Goal: Information Seeking & Learning: Check status

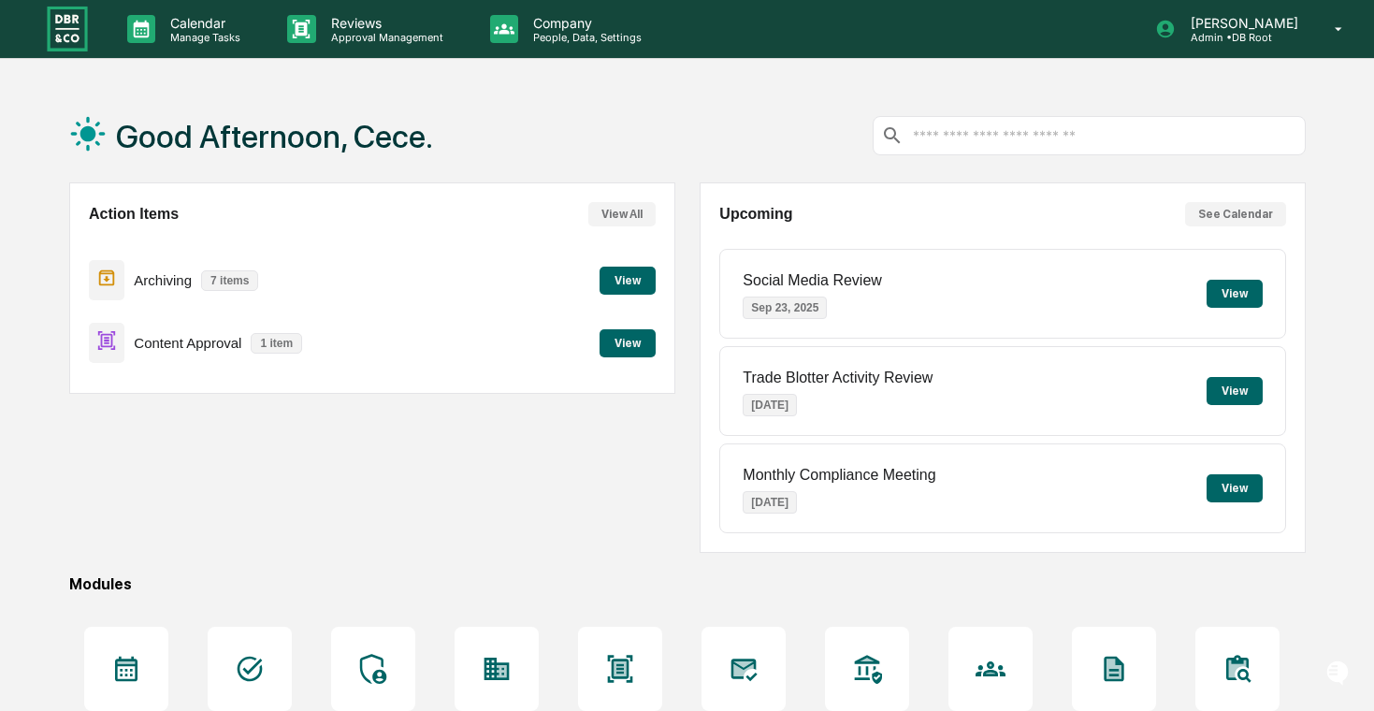
scroll to position [17, 0]
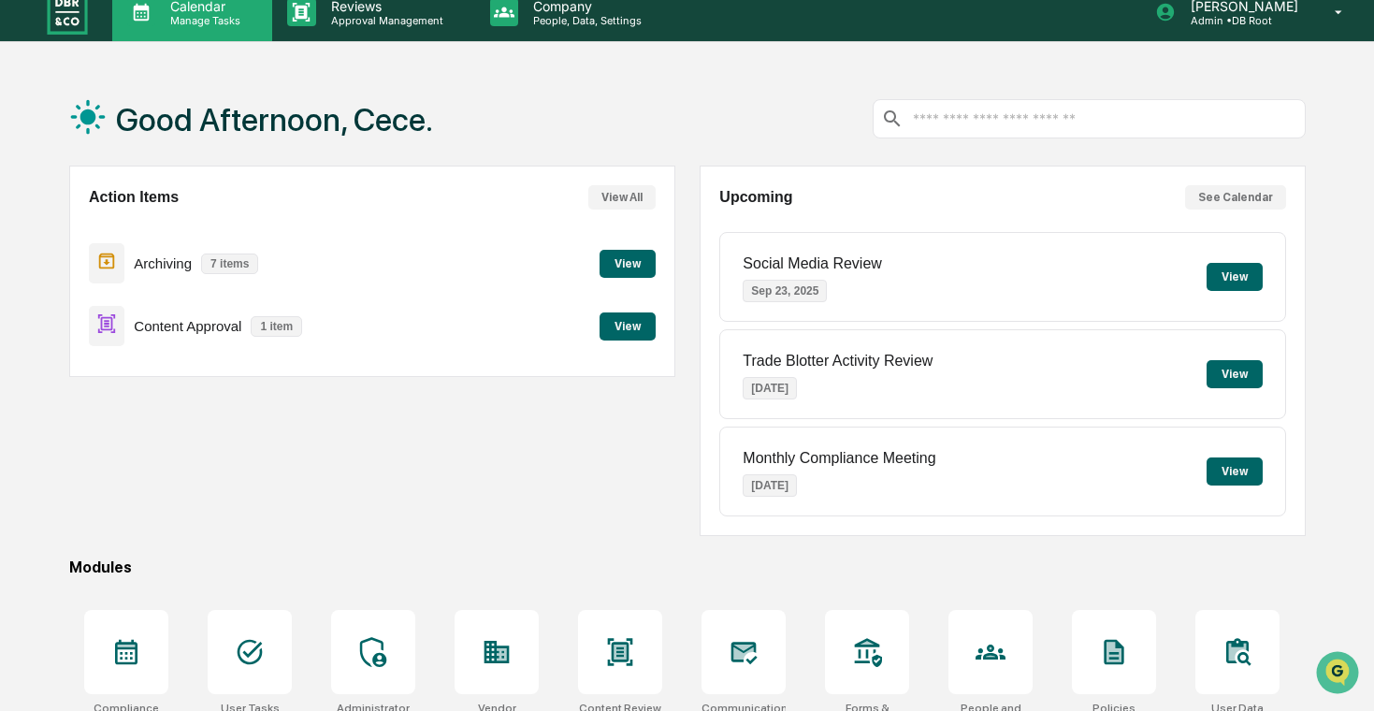
click at [172, 33] on div "Calendar Manage Tasks" at bounding box center [192, 12] width 160 height 58
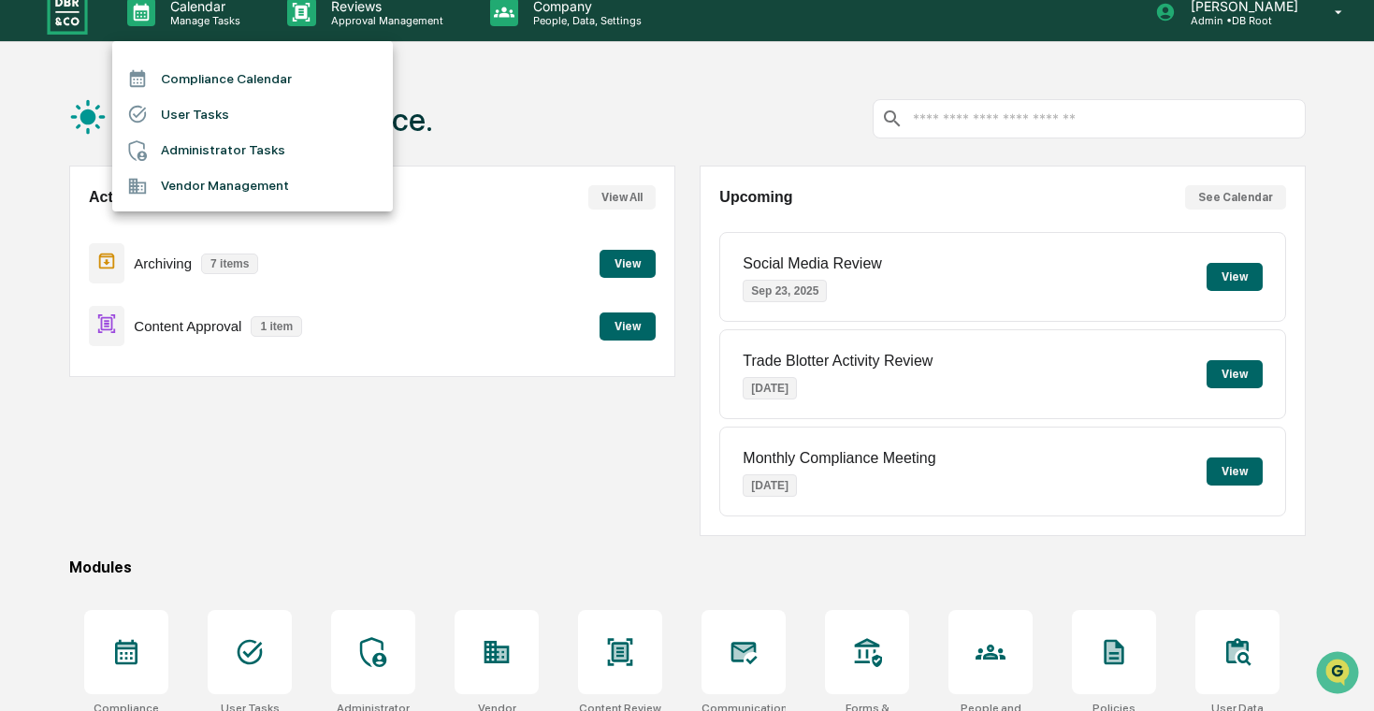
click at [219, 122] on li "User Tasks" at bounding box center [252, 114] width 281 height 36
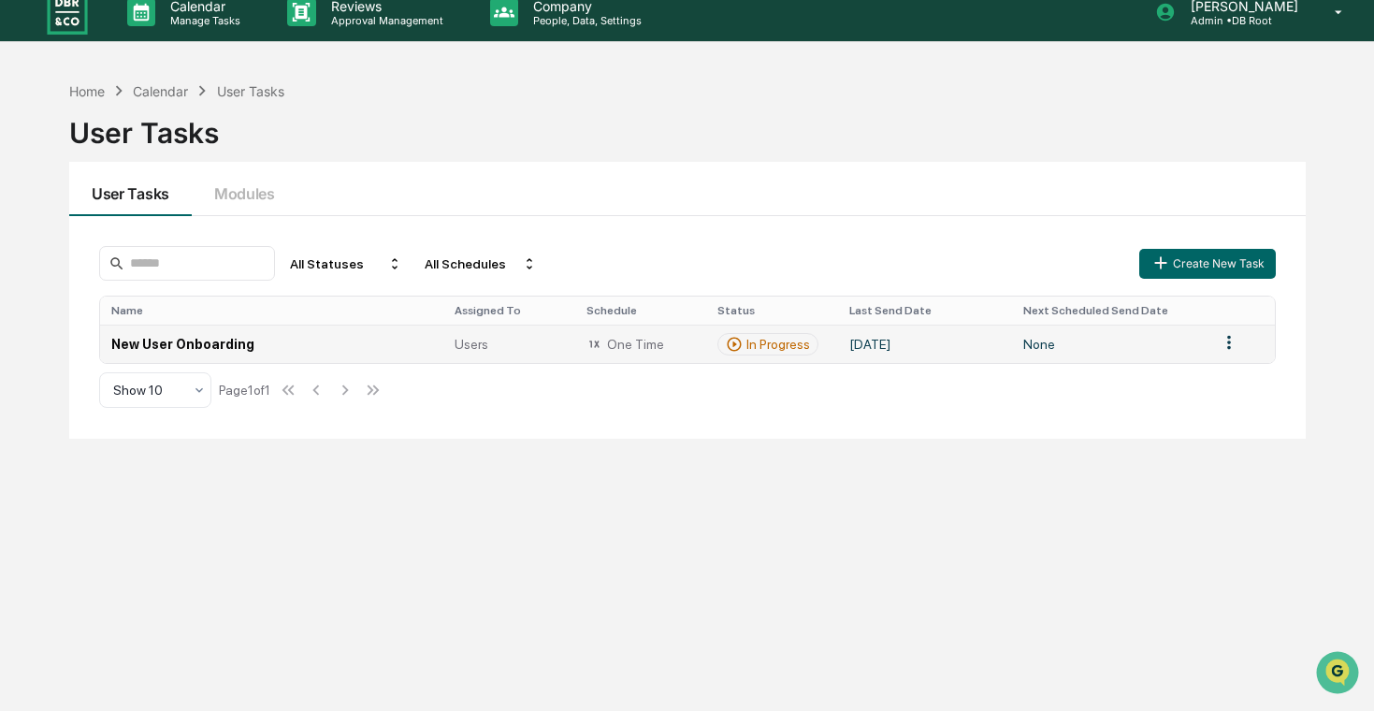
click at [382, 354] on td "New User Onboarding" at bounding box center [271, 344] width 343 height 38
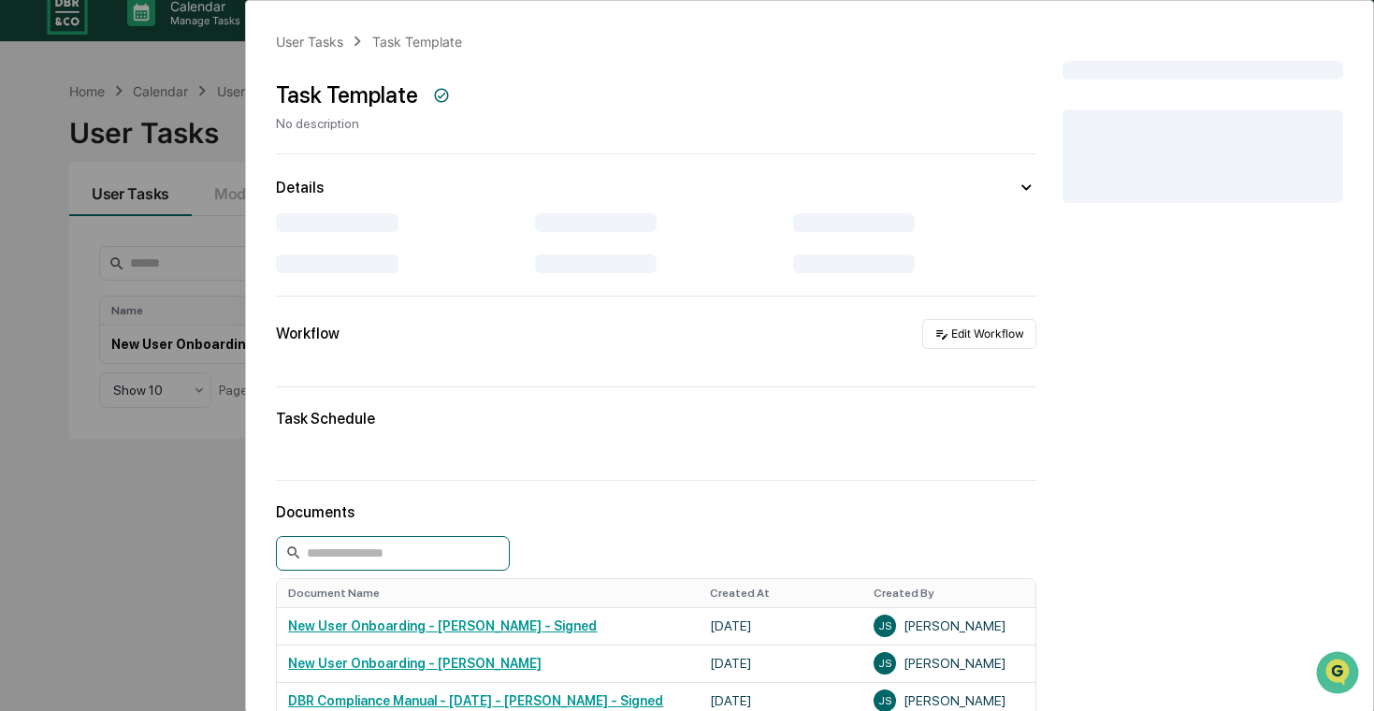
click at [401, 545] on input at bounding box center [393, 553] width 234 height 35
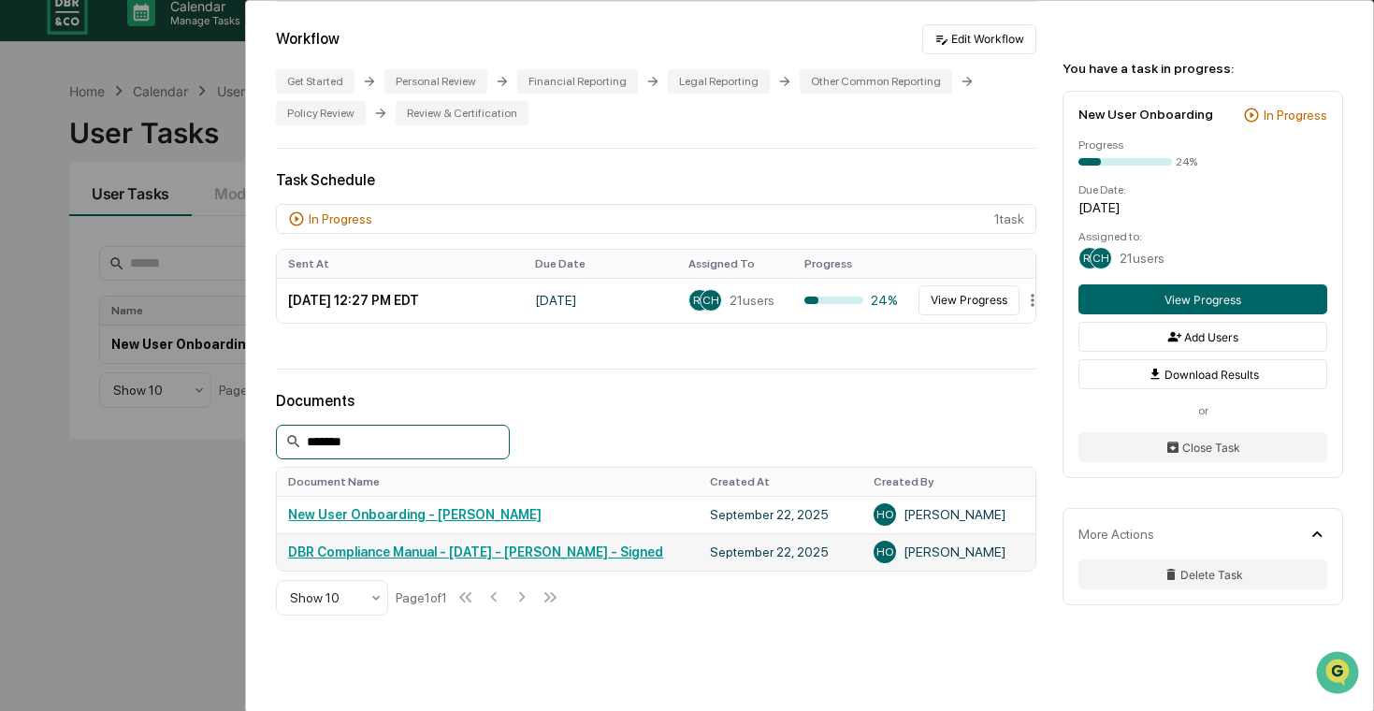
scroll to position [355, 0]
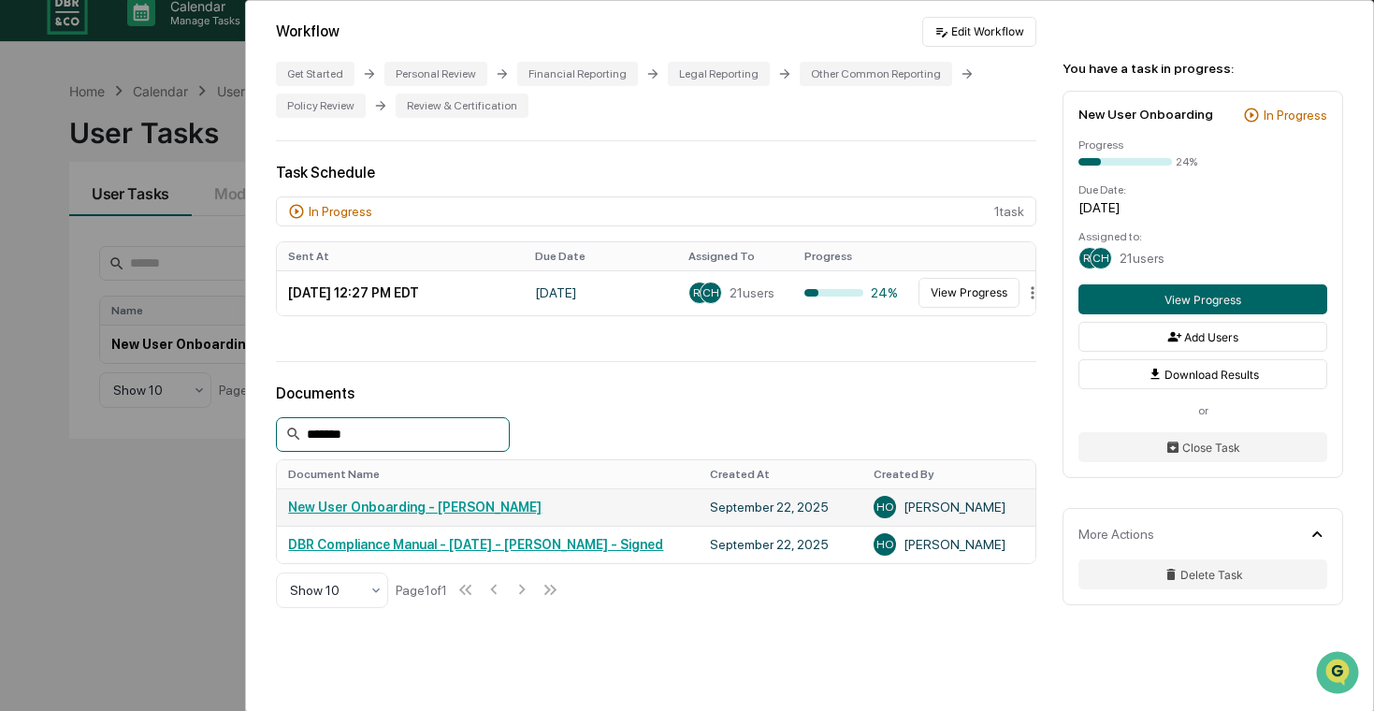
type input "*******"
click at [507, 511] on link "New User Onboarding - [PERSON_NAME]" at bounding box center [415, 507] width 254 height 15
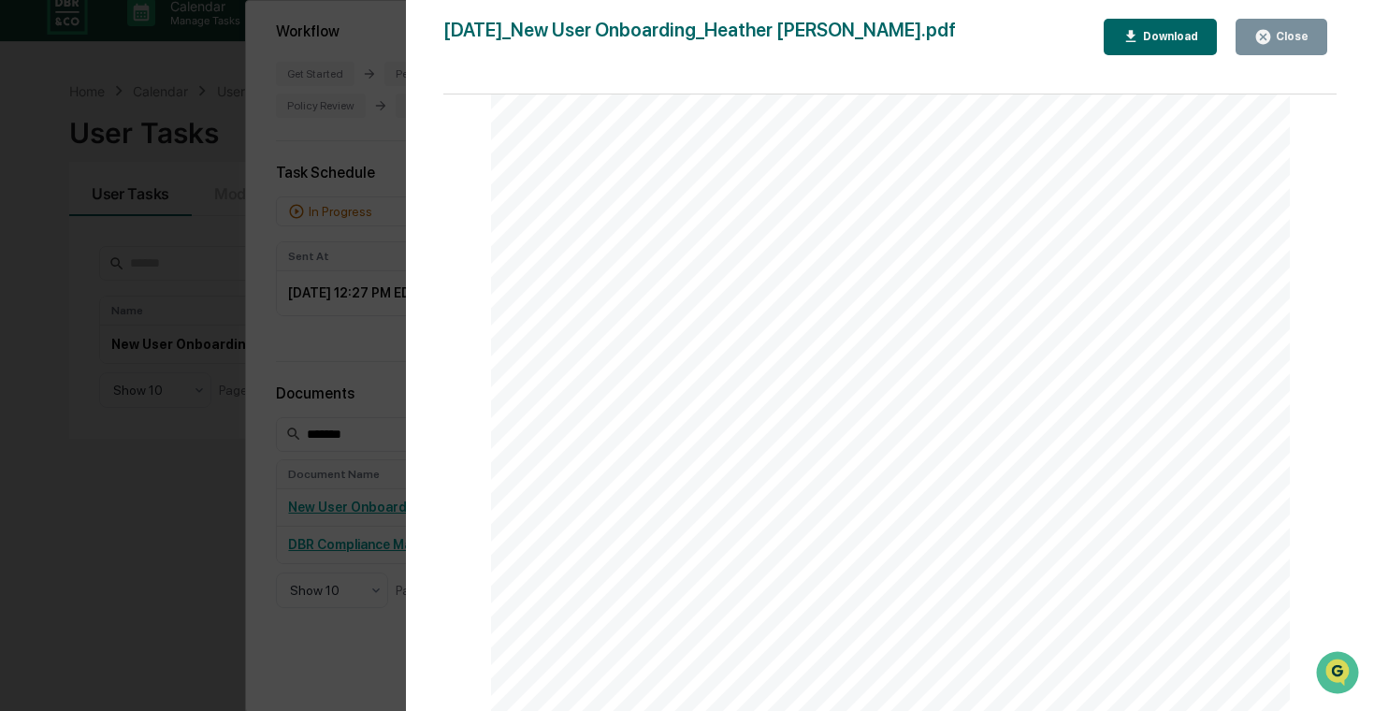
scroll to position [2636, 0]
click at [104, 230] on div "Version History [DATE] 06:34 PM [PERSON_NAME] [DATE]_New User Onboarding_Heathe…" at bounding box center [687, 355] width 1374 height 711
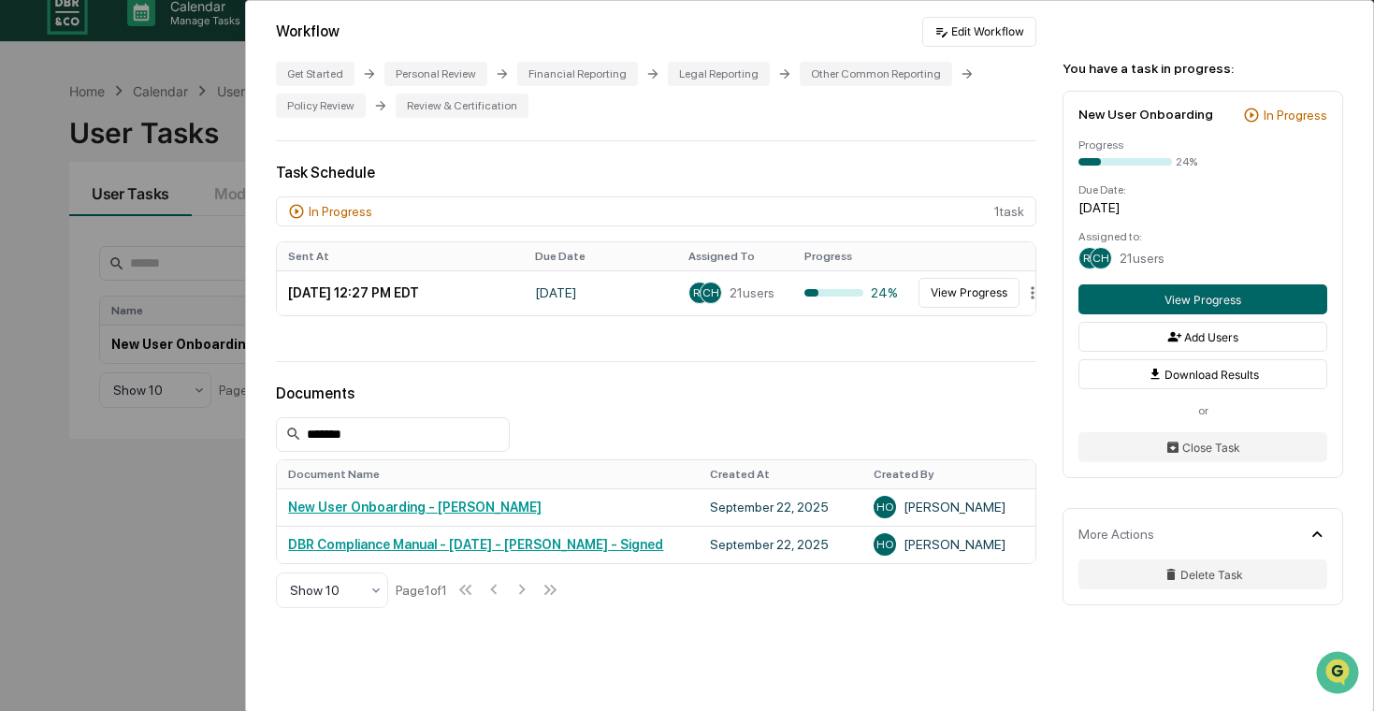
click at [30, 234] on div "User Tasks New User Onboarding New User Onboarding Active Welcome to Greenboard…" at bounding box center [687, 355] width 1374 height 711
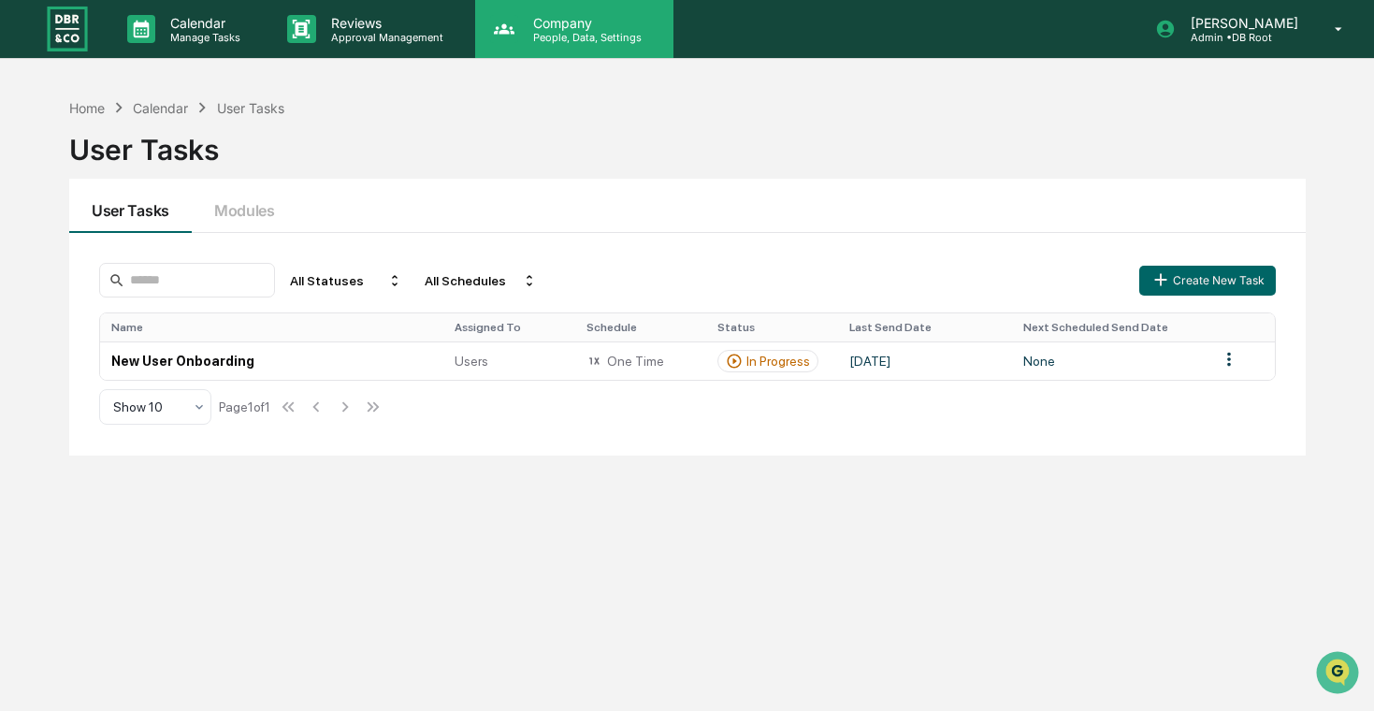
click at [614, 34] on p "People, Data, Settings" at bounding box center [584, 37] width 133 height 13
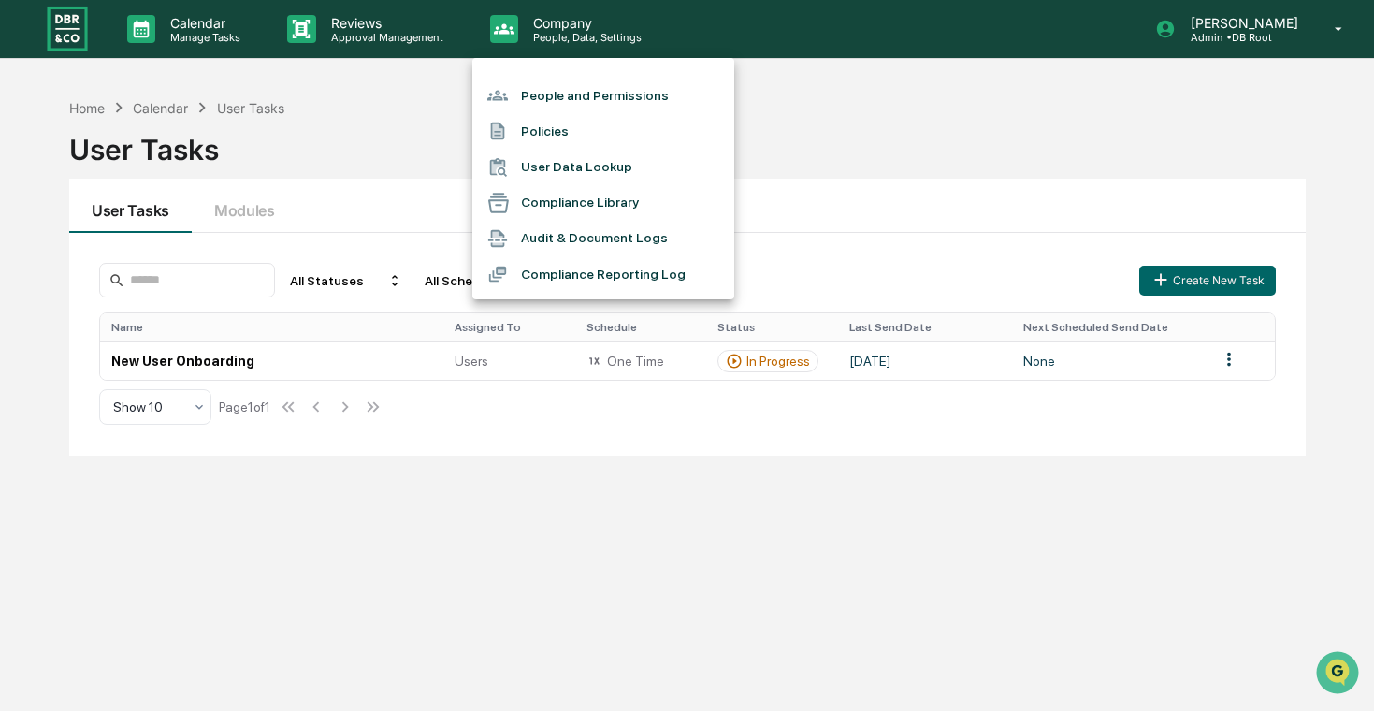
click at [625, 95] on li "People and Permissions" at bounding box center [603, 96] width 262 height 36
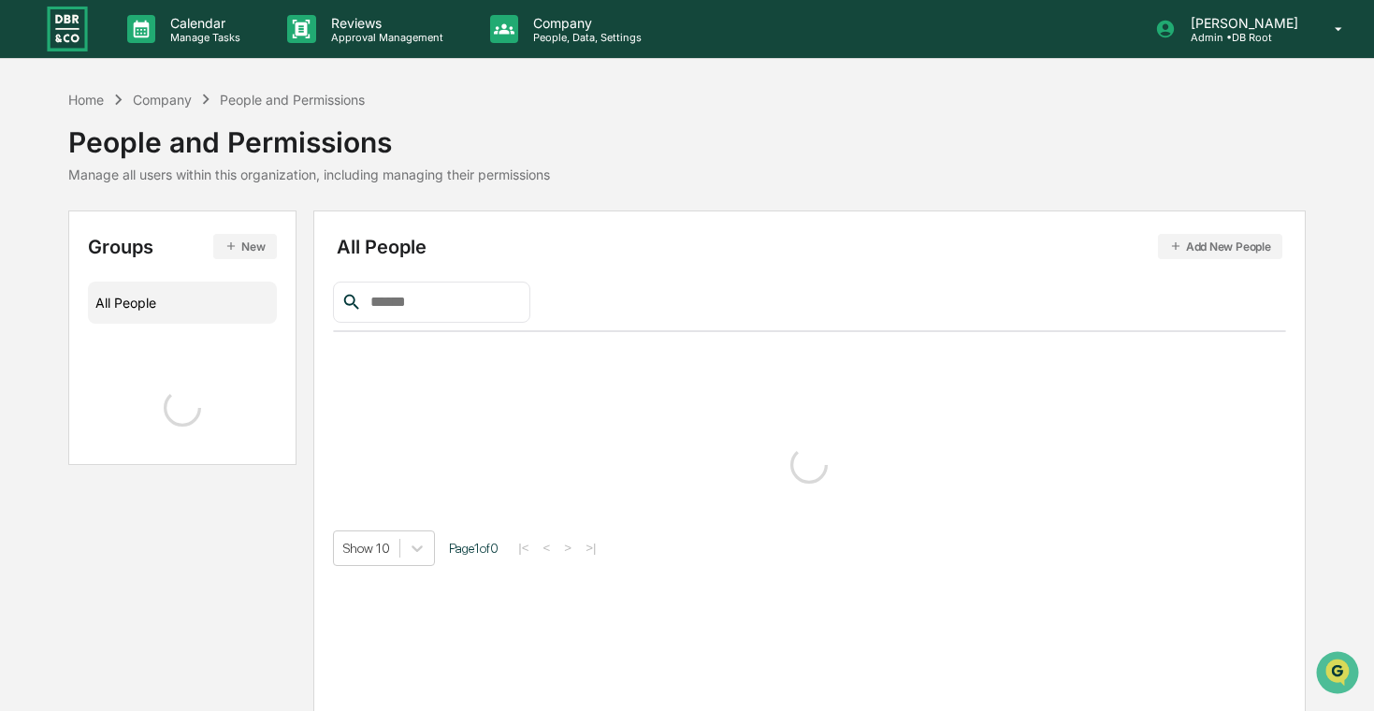
click at [501, 313] on input "text" at bounding box center [442, 302] width 159 height 24
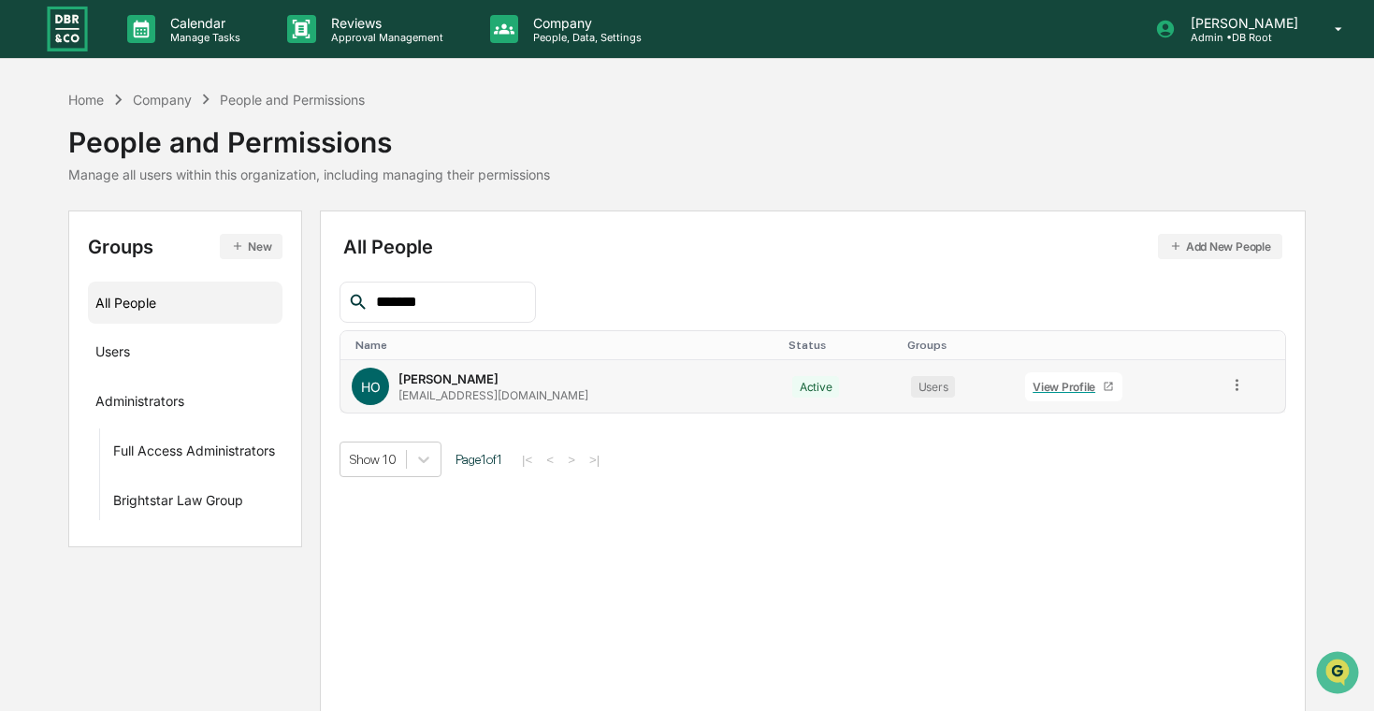
type input "*******"
click at [1025, 394] on link "View Profile" at bounding box center [1073, 386] width 97 height 29
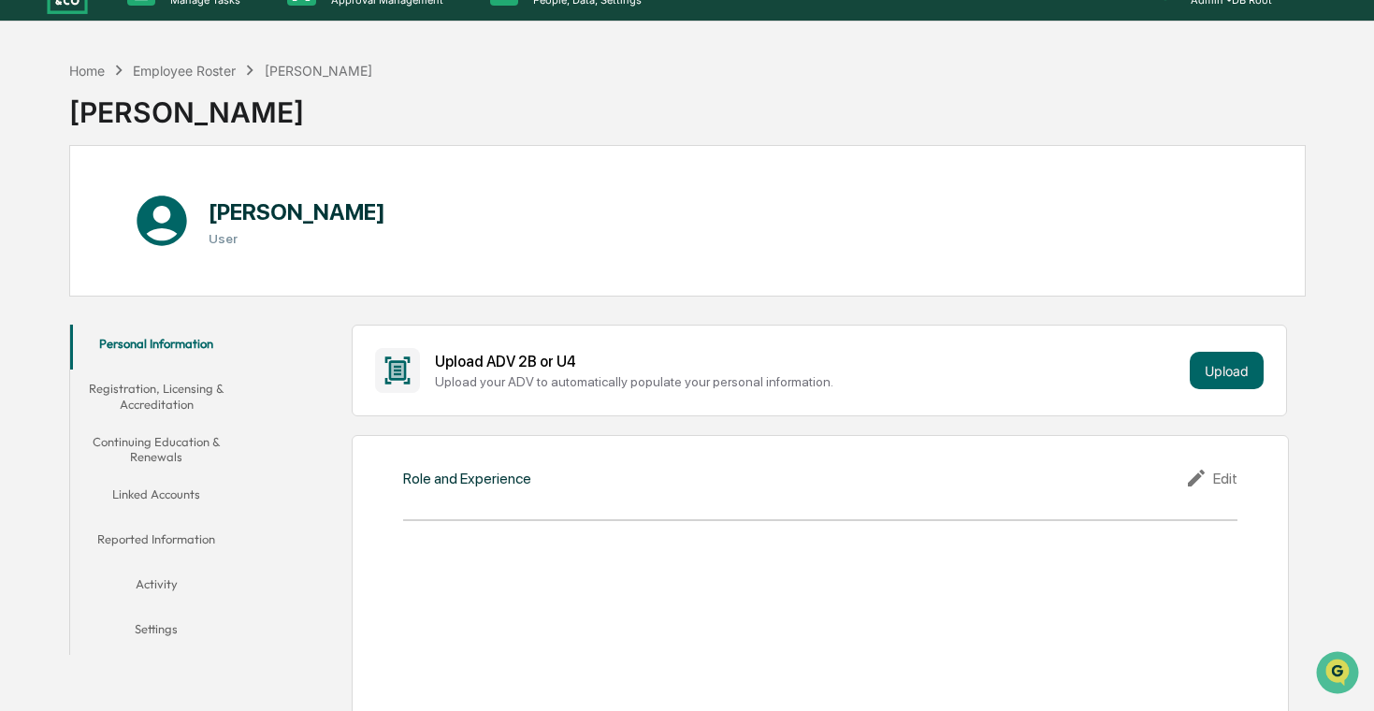
scroll to position [53, 0]
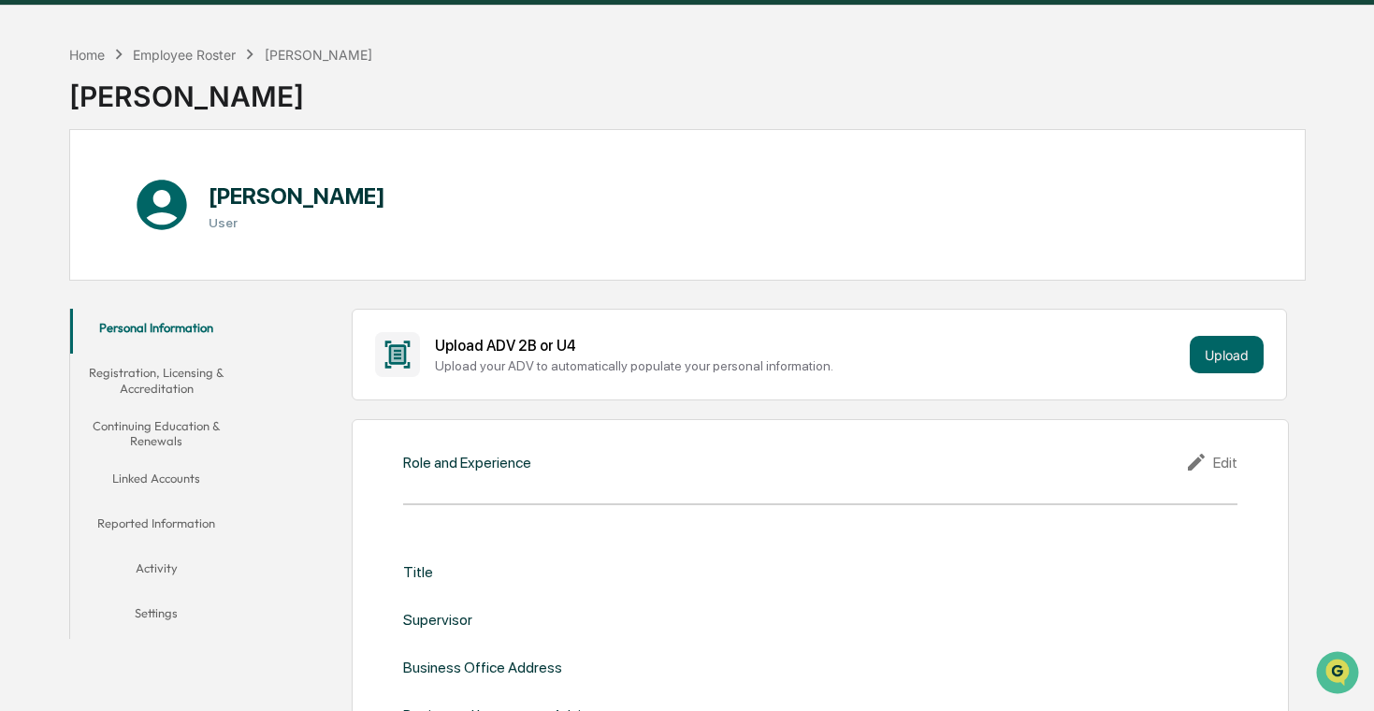
click at [162, 531] on button "Reported Information" at bounding box center [156, 526] width 172 height 45
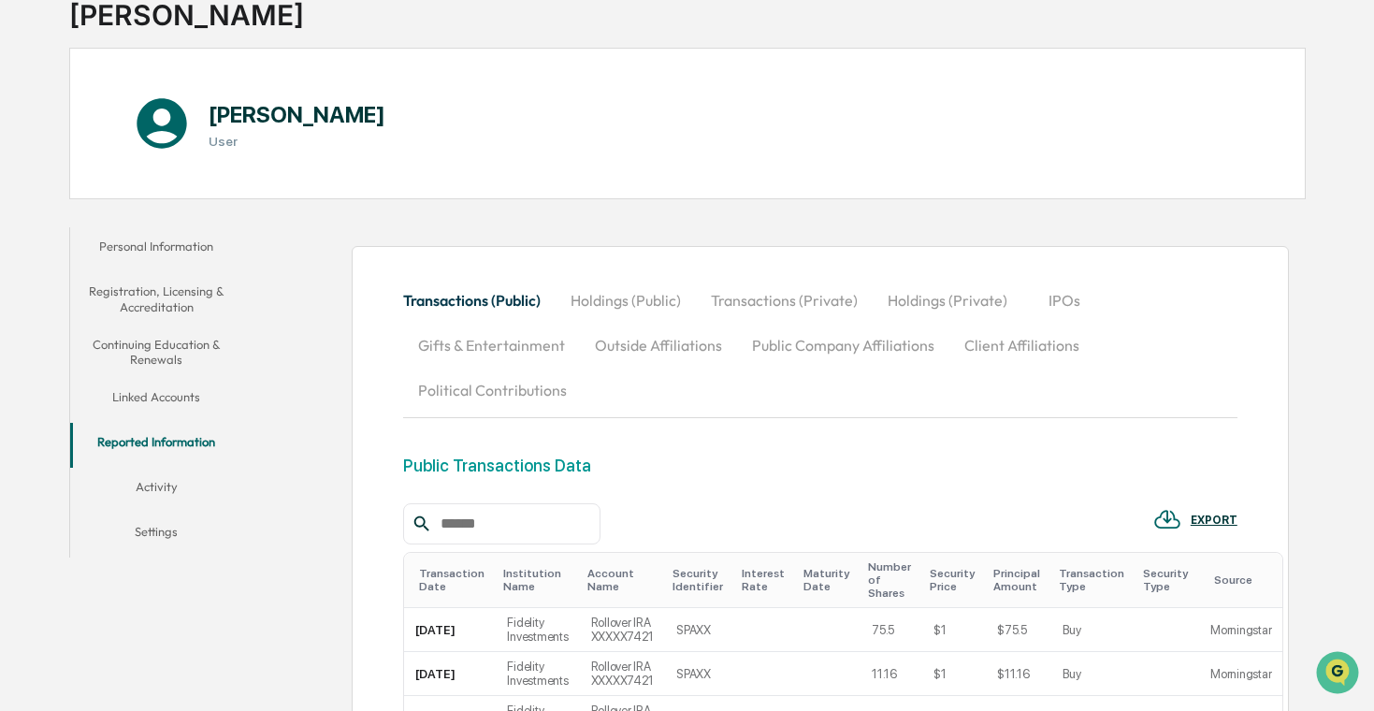
scroll to position [225, 0]
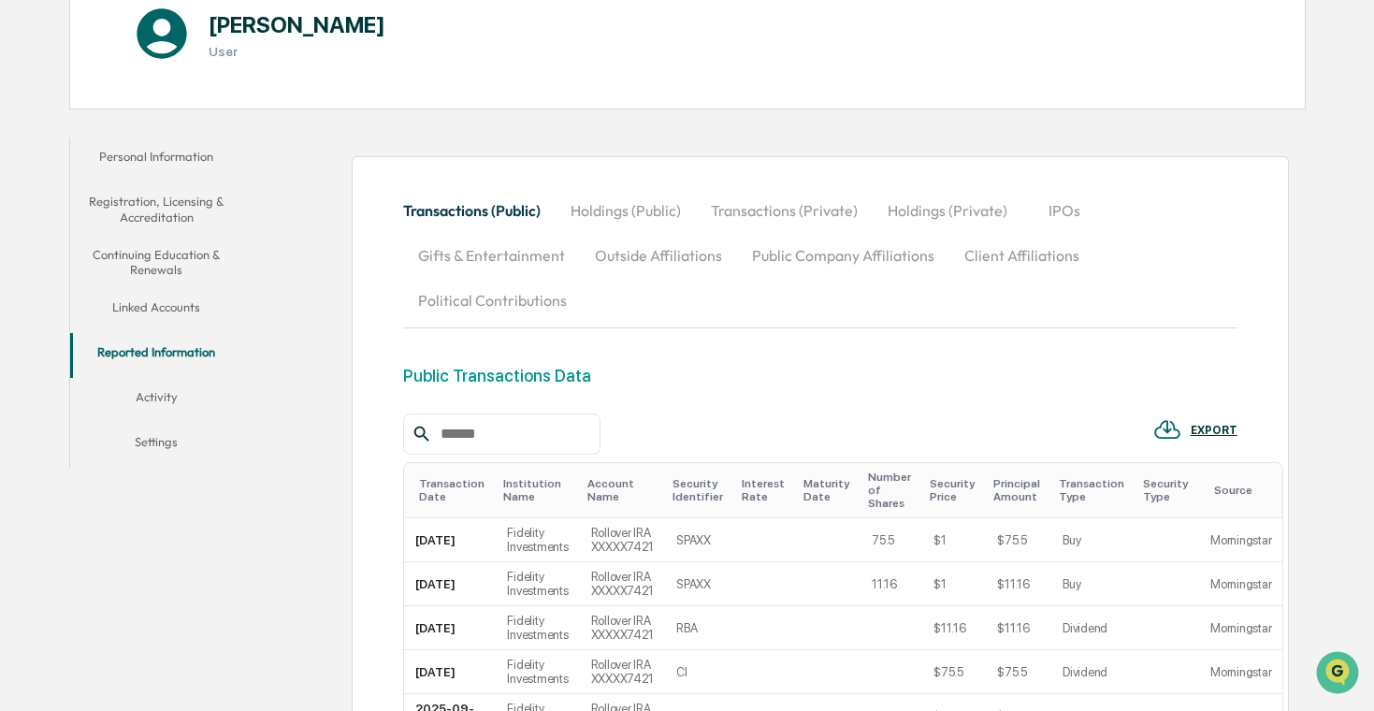
click at [651, 214] on button "Holdings (Public)" at bounding box center [626, 210] width 140 height 45
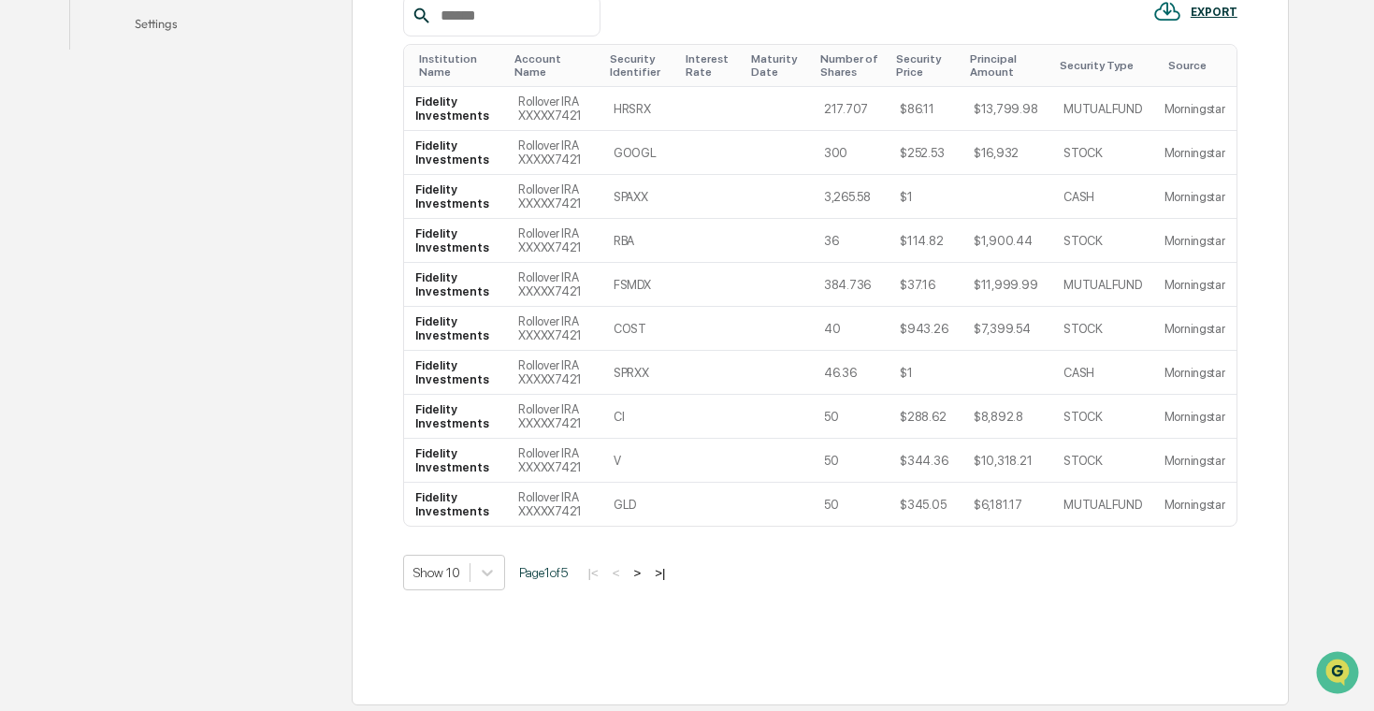
scroll to position [646, 0]
click at [646, 570] on button ">" at bounding box center [637, 570] width 19 height 16
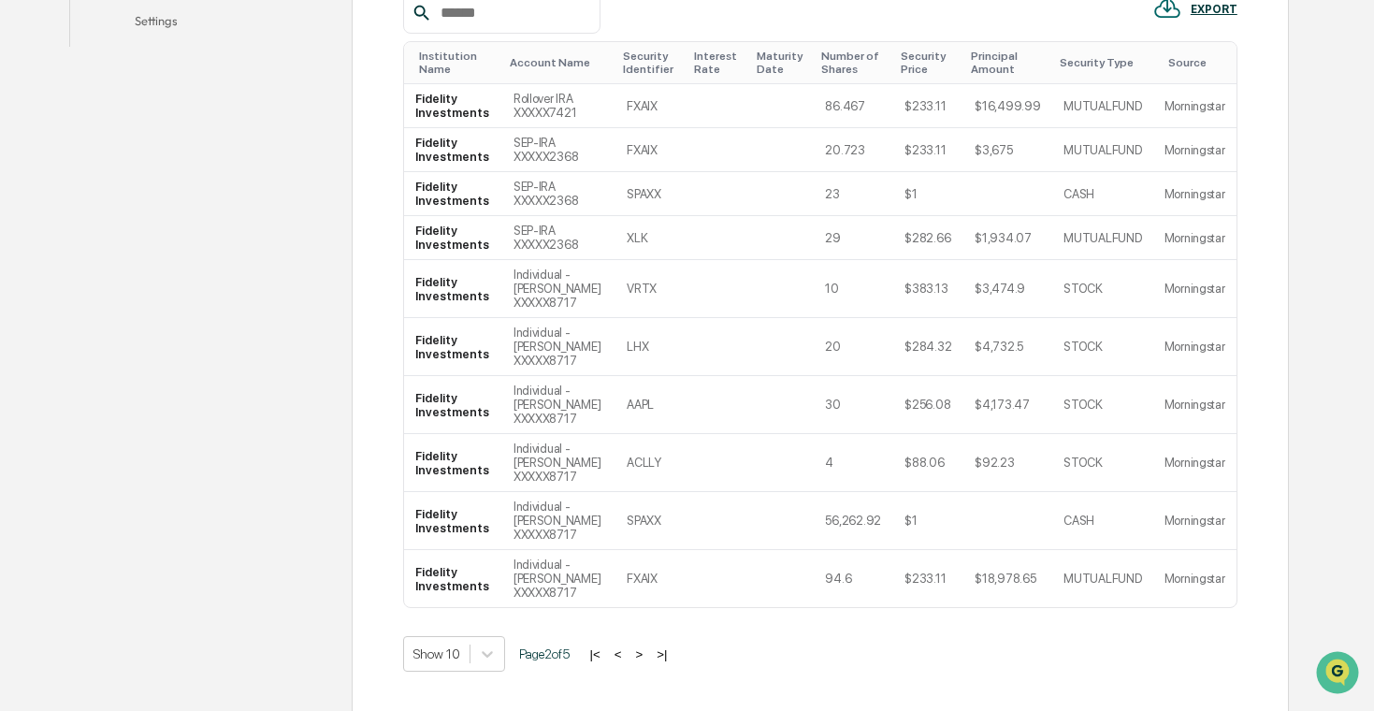
click at [648, 657] on button ">" at bounding box center [639, 654] width 19 height 16
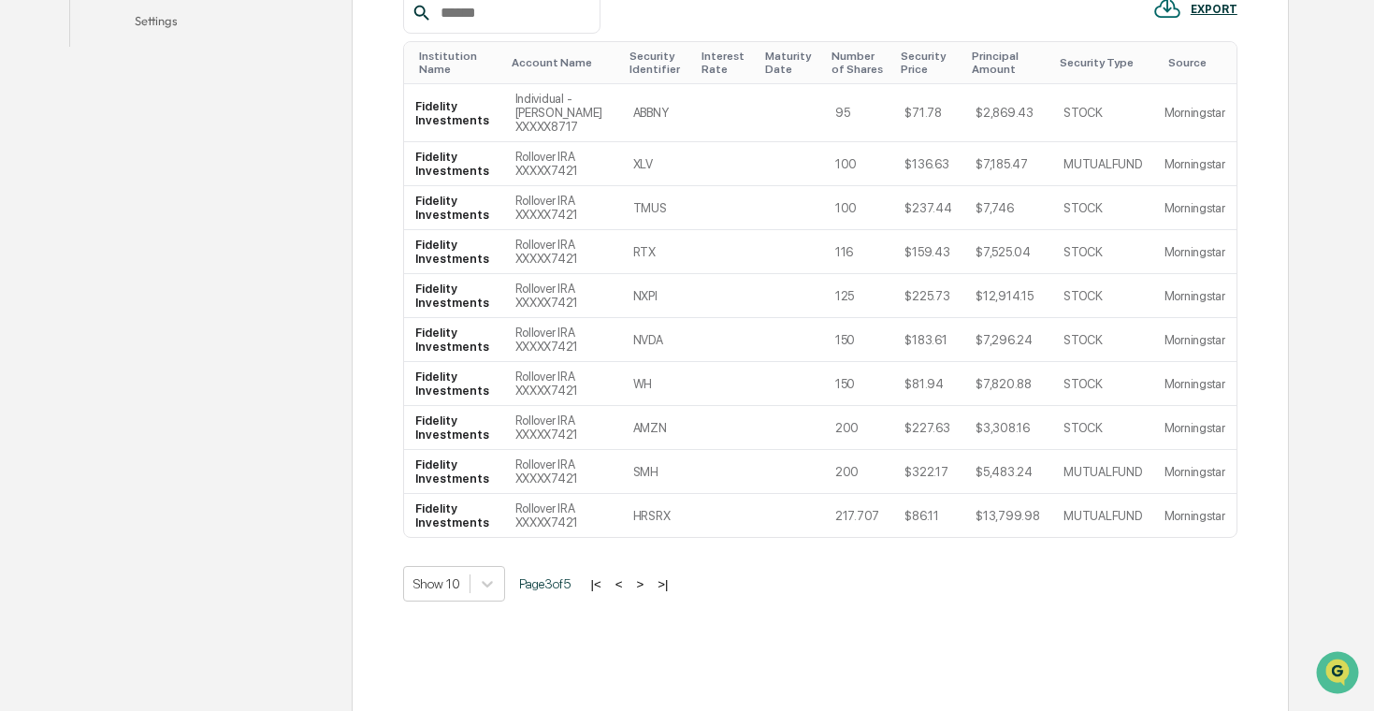
click at [649, 585] on button ">" at bounding box center [640, 584] width 19 height 16
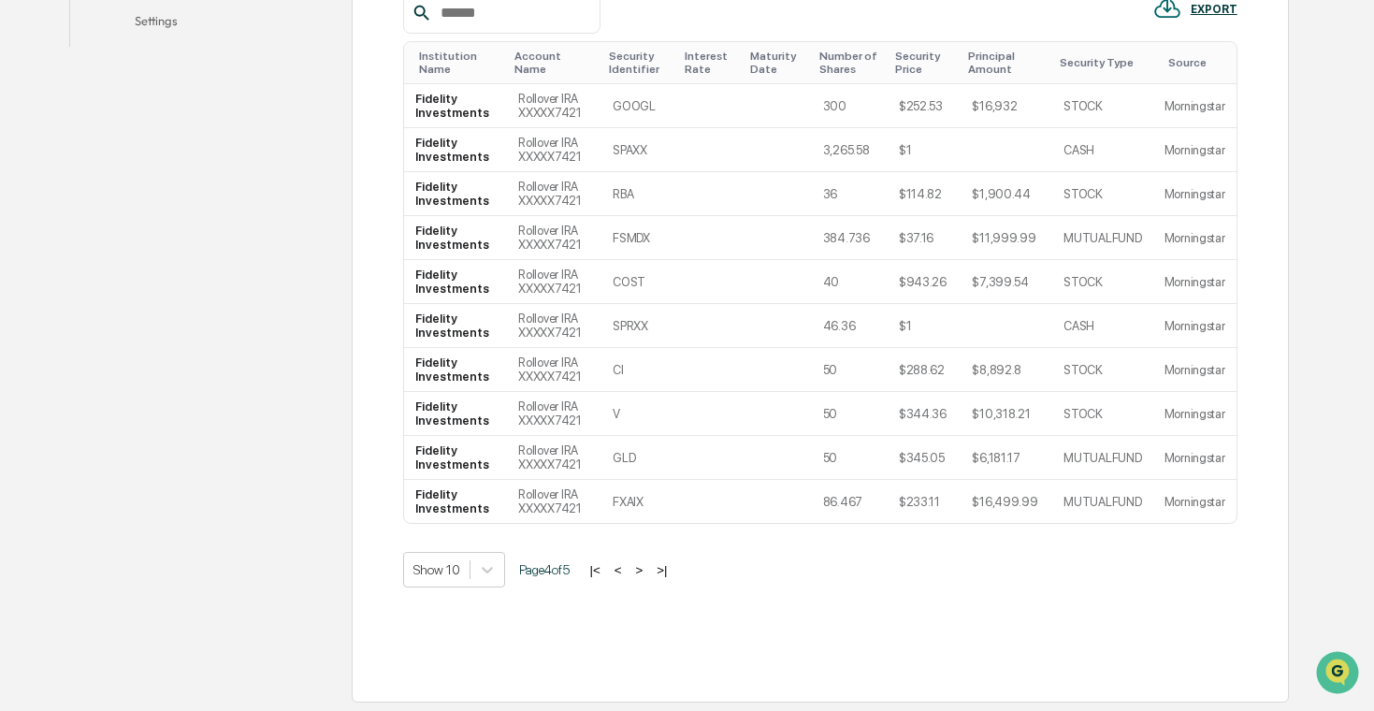
click at [648, 568] on button ">" at bounding box center [639, 570] width 19 height 16
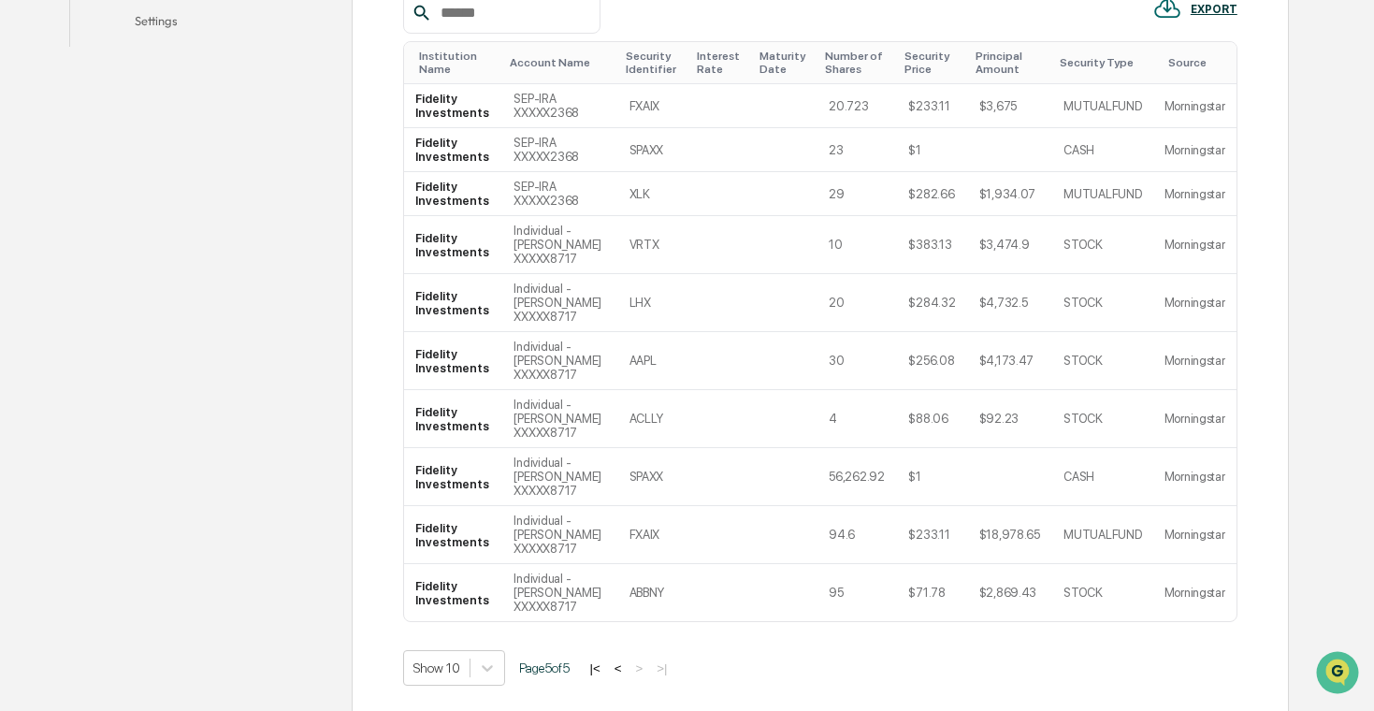
click at [628, 667] on button "<" at bounding box center [618, 669] width 19 height 16
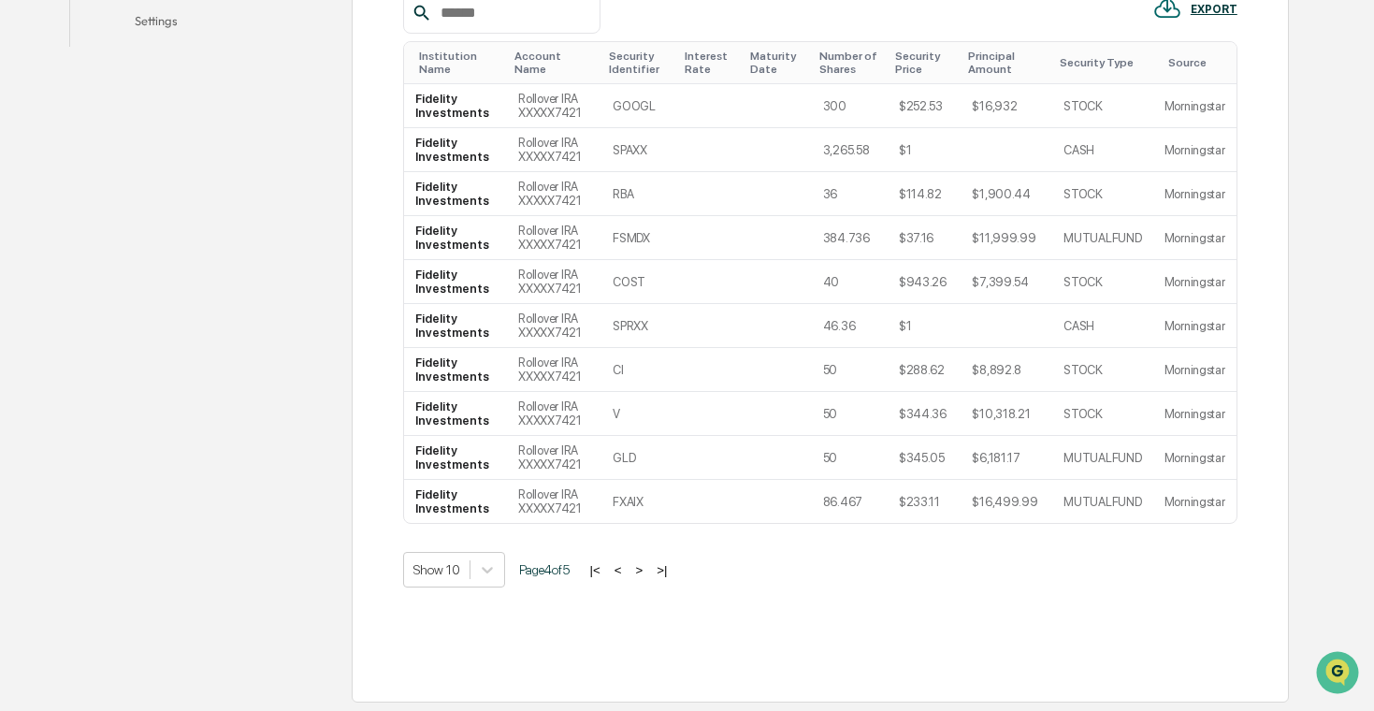
click at [628, 572] on button "<" at bounding box center [618, 570] width 19 height 16
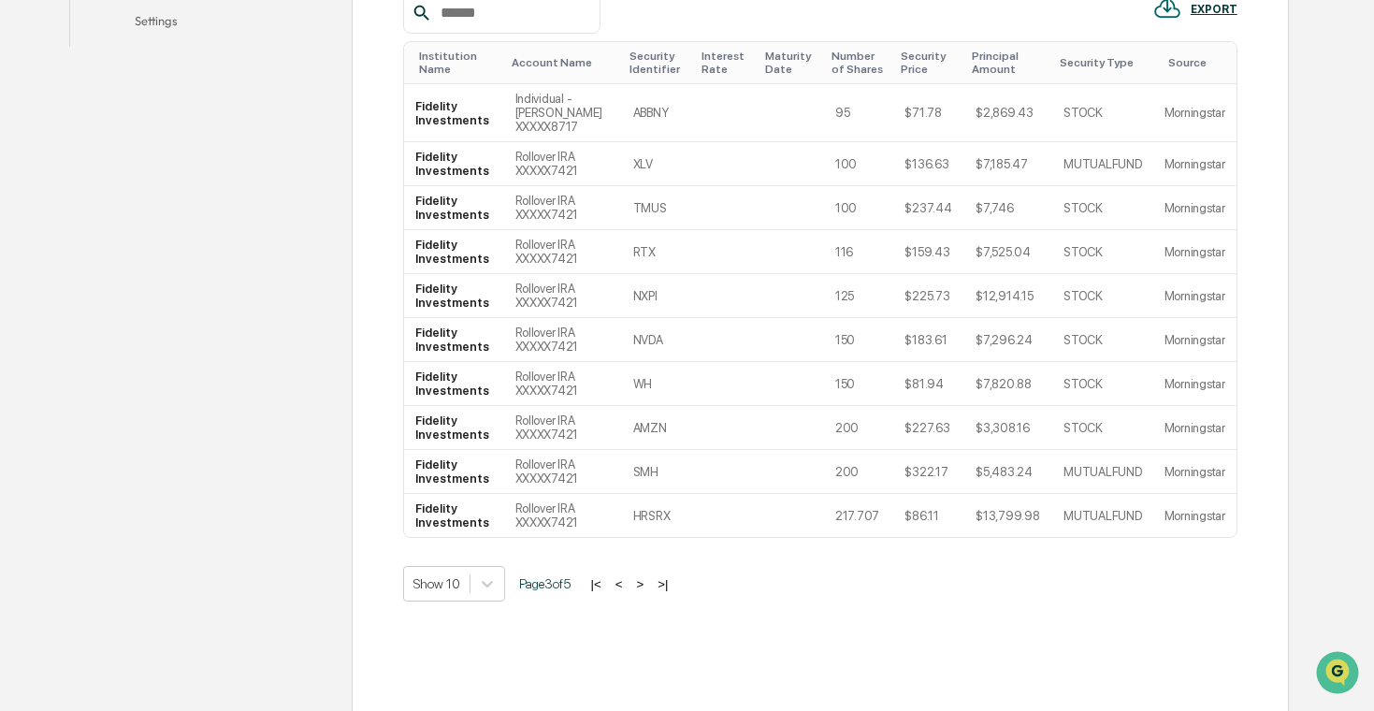
click at [629, 584] on button "<" at bounding box center [619, 584] width 19 height 16
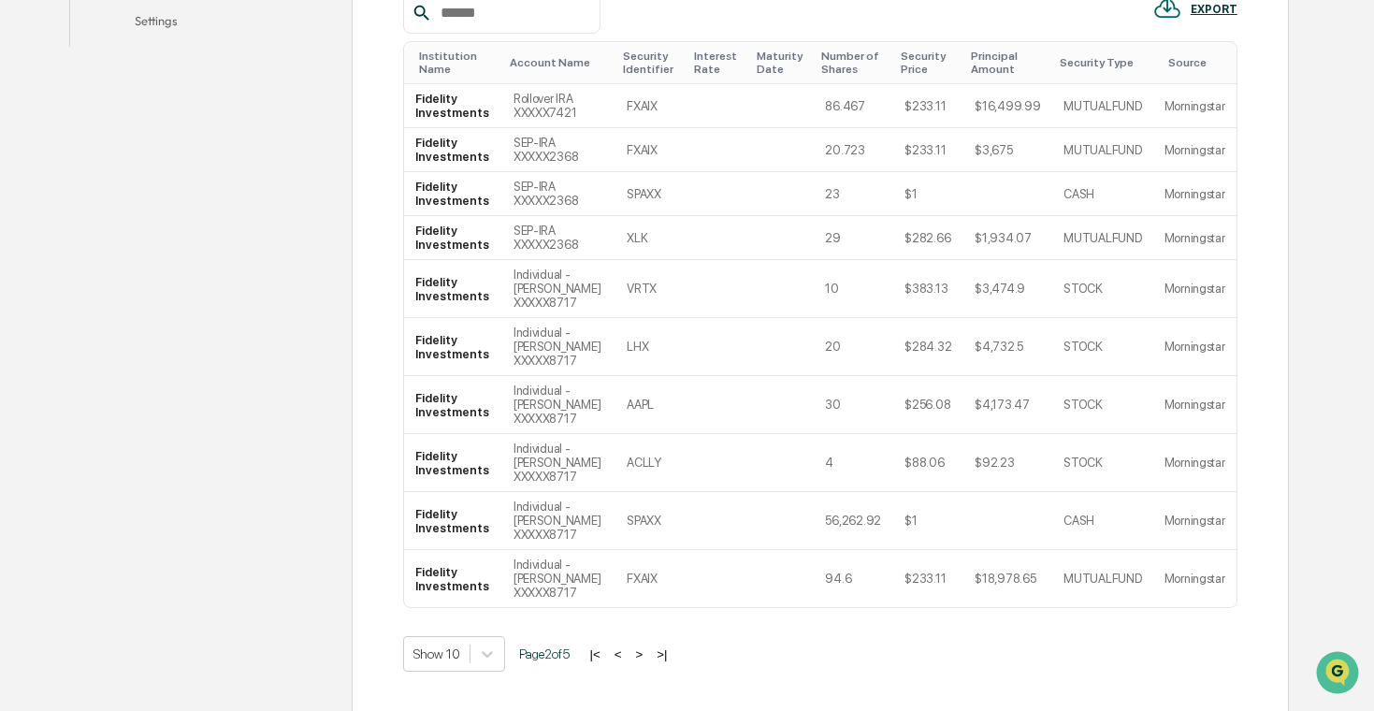
click at [628, 651] on button "<" at bounding box center [618, 654] width 19 height 16
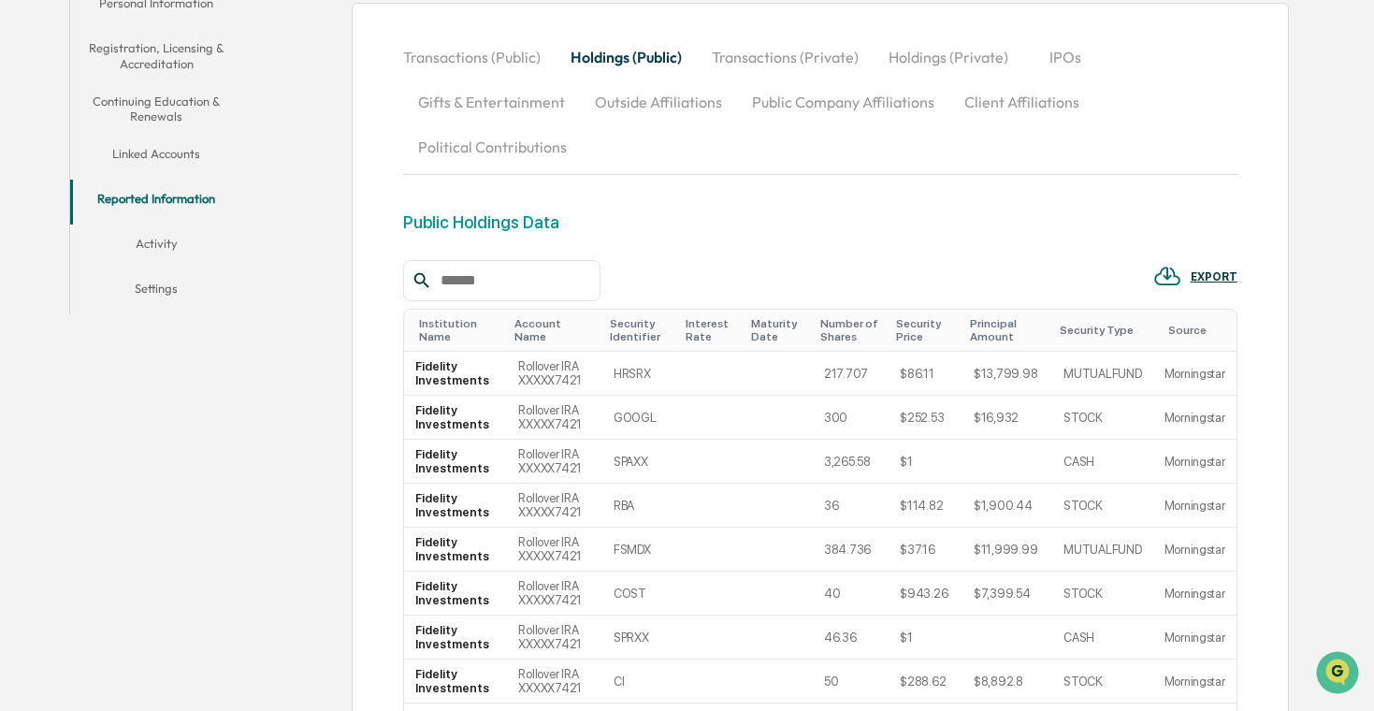
scroll to position [375, 0]
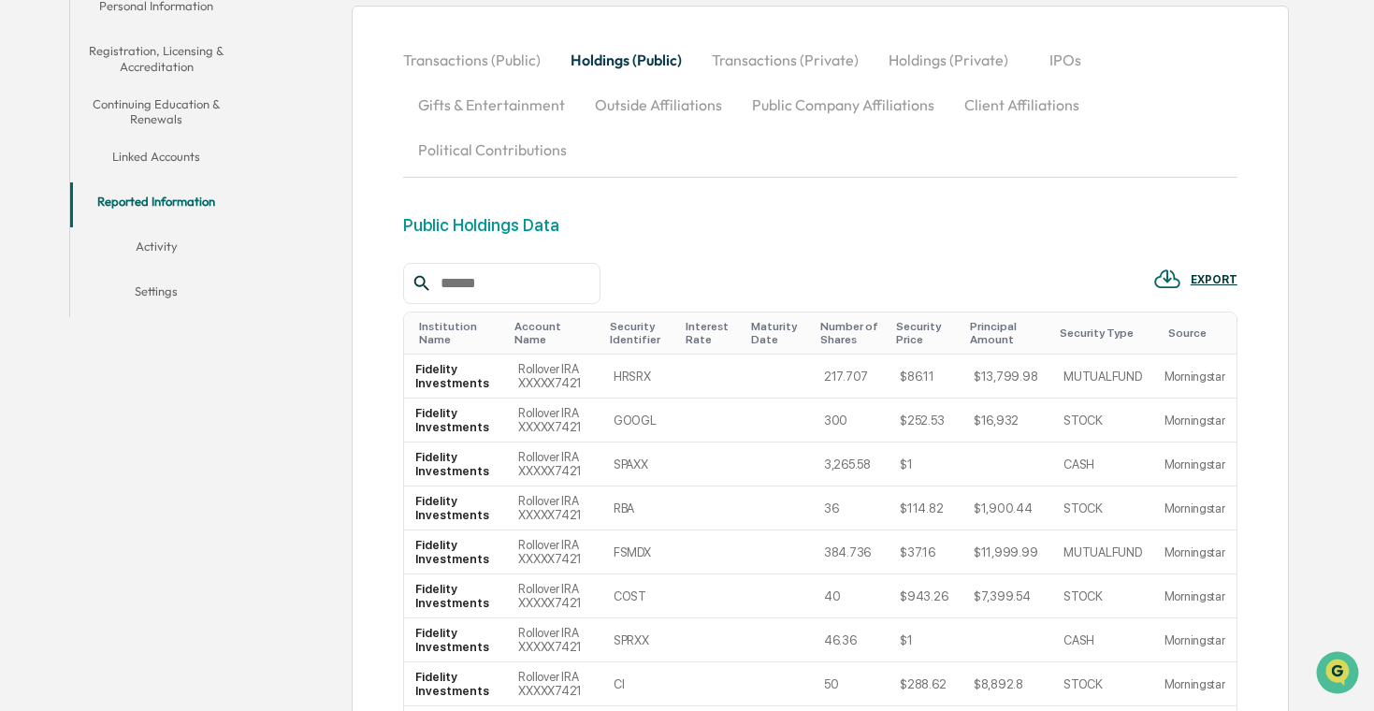
click at [922, 72] on button "Holdings (Private)" at bounding box center [949, 59] width 150 height 45
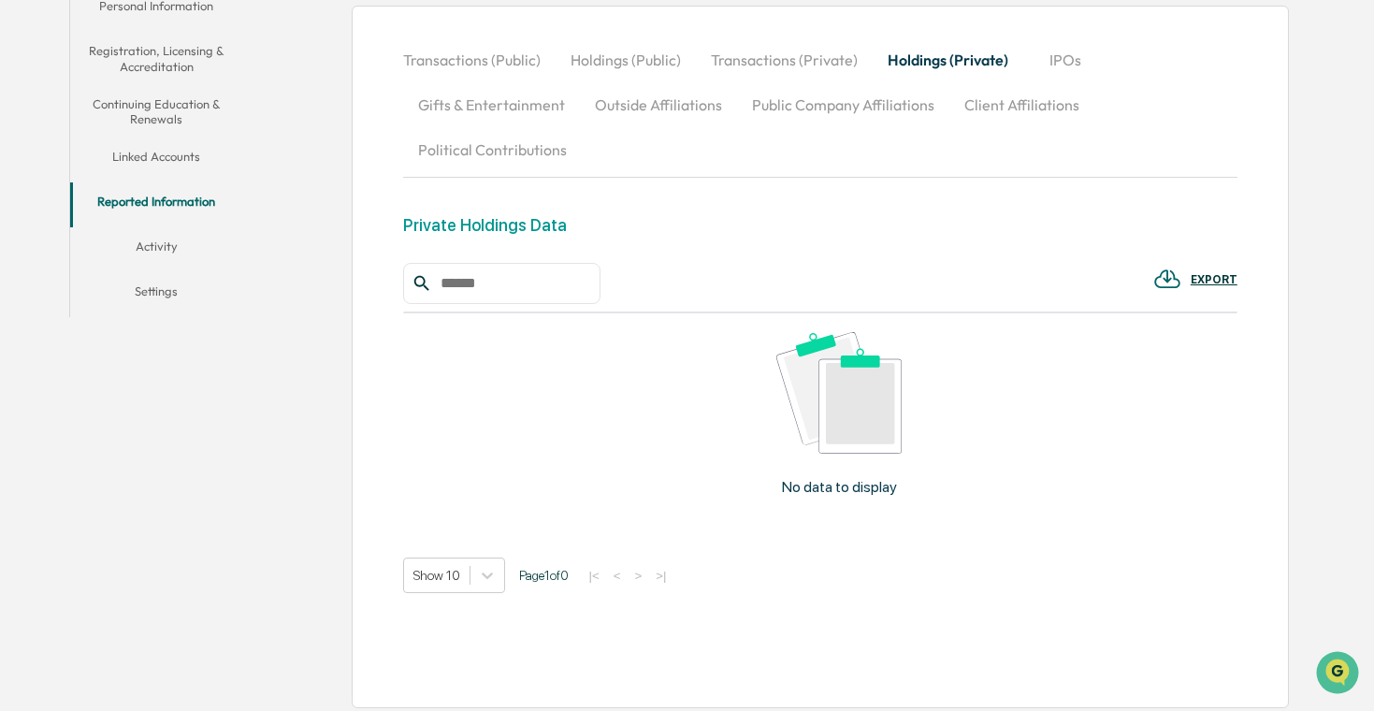
click at [661, 75] on button "Holdings (Public)" at bounding box center [626, 59] width 140 height 45
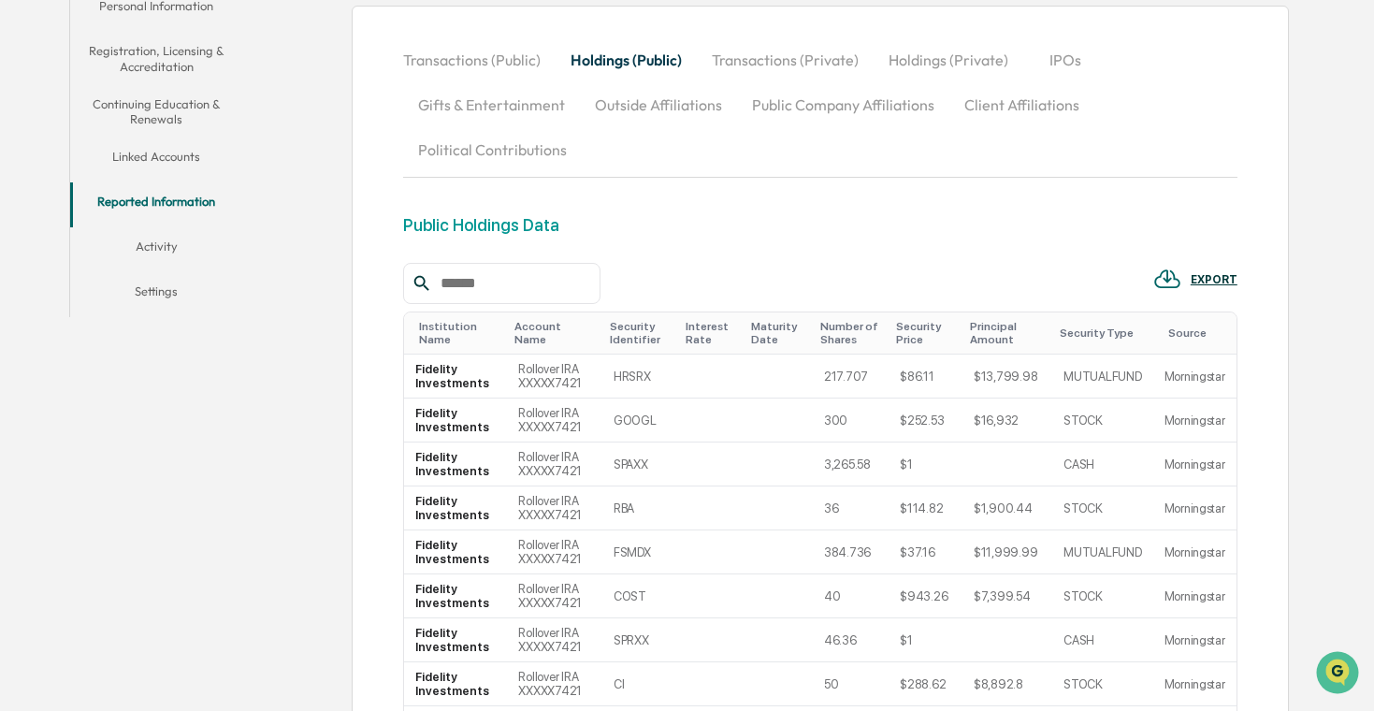
click at [917, 65] on button "Holdings (Private)" at bounding box center [949, 59] width 150 height 45
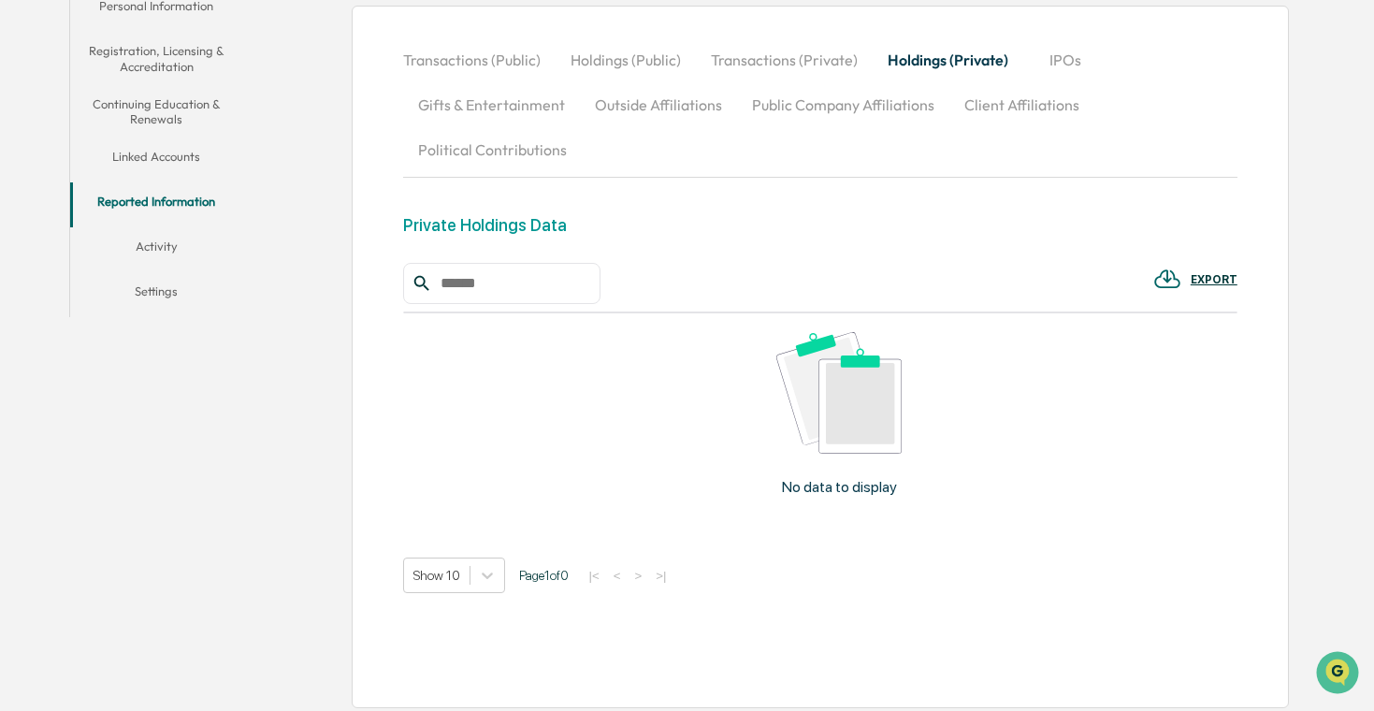
click at [654, 57] on button "Holdings (Public)" at bounding box center [626, 59] width 140 height 45
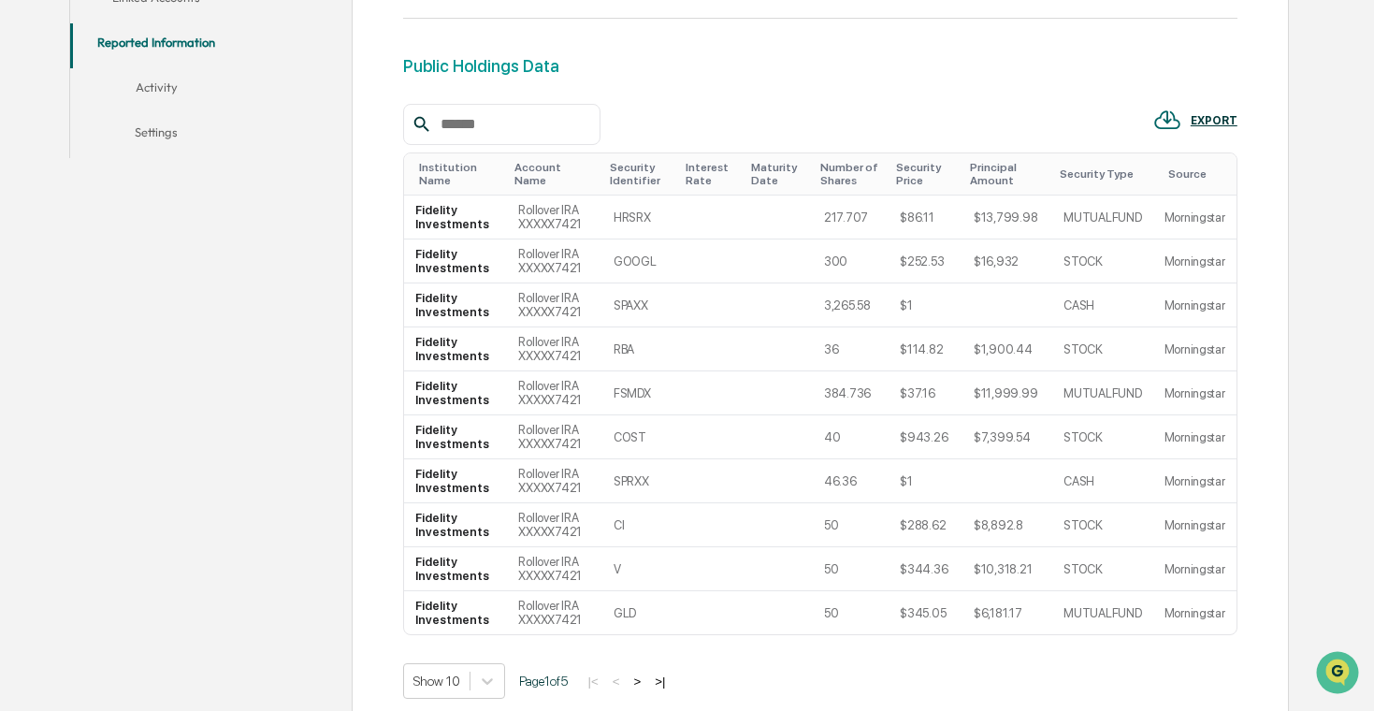
scroll to position [536, 0]
click at [646, 675] on button ">" at bounding box center [637, 680] width 19 height 16
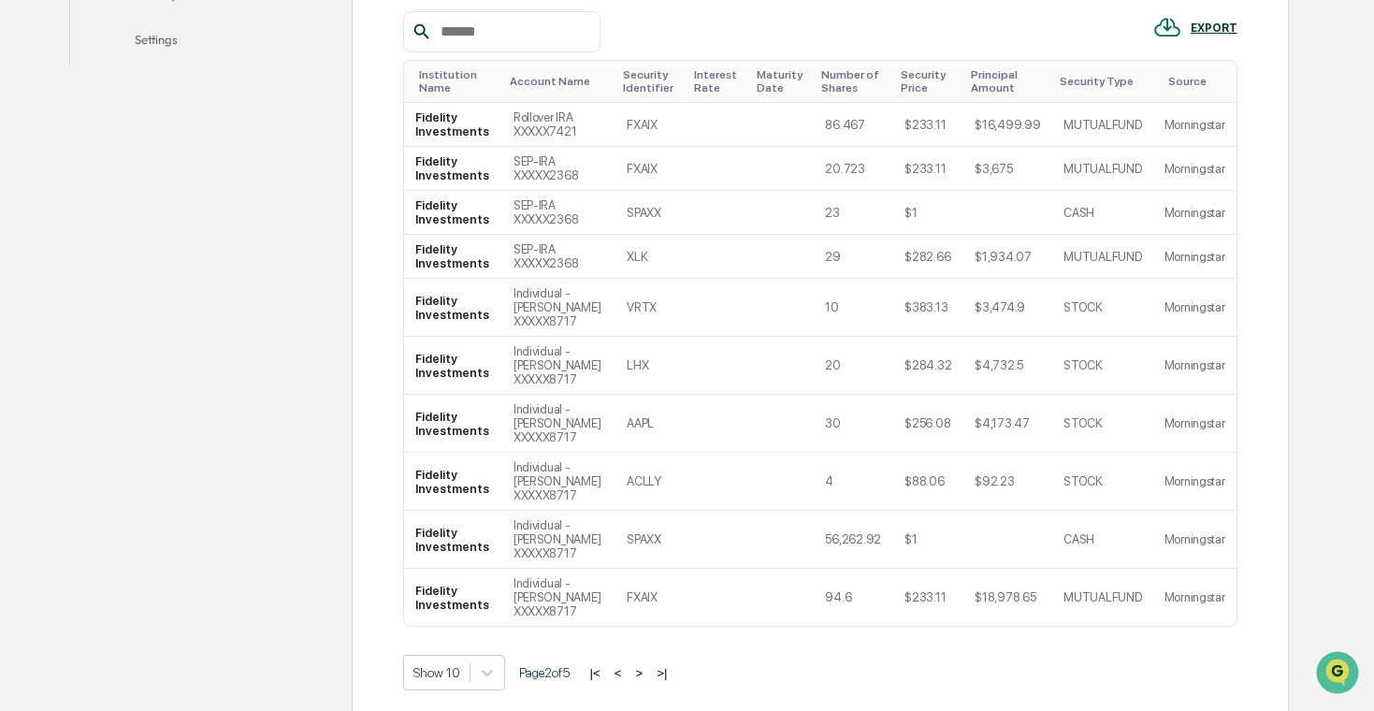
scroll to position [730, 0]
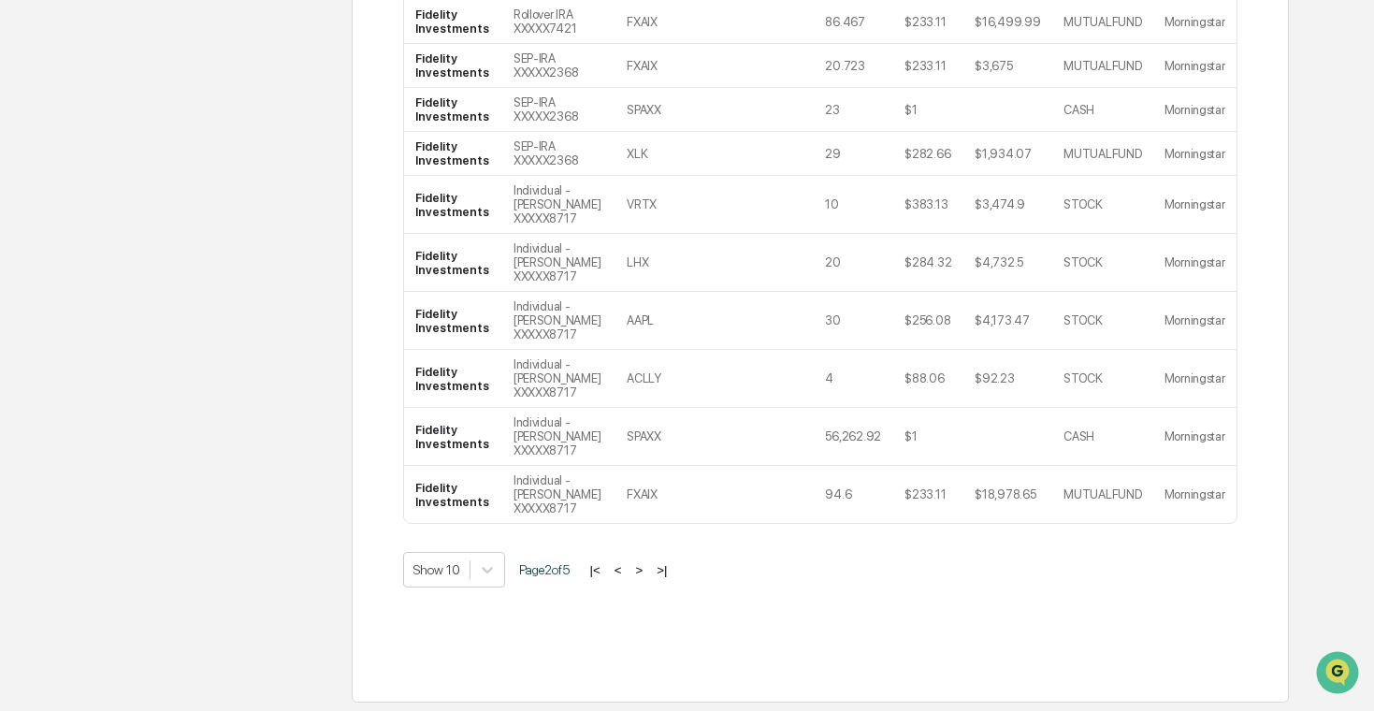
click at [648, 571] on button ">" at bounding box center [639, 570] width 19 height 16
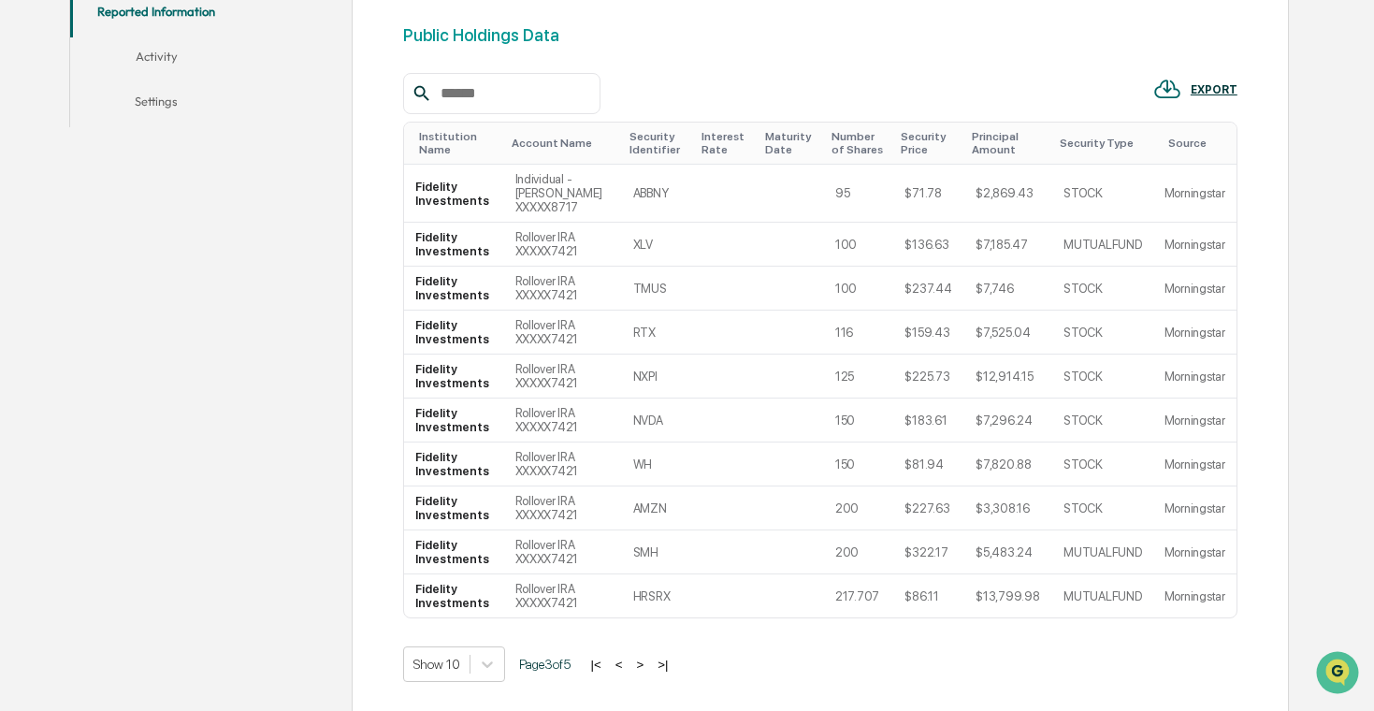
scroll to position [566, 0]
click at [649, 661] on button ">" at bounding box center [640, 664] width 19 height 16
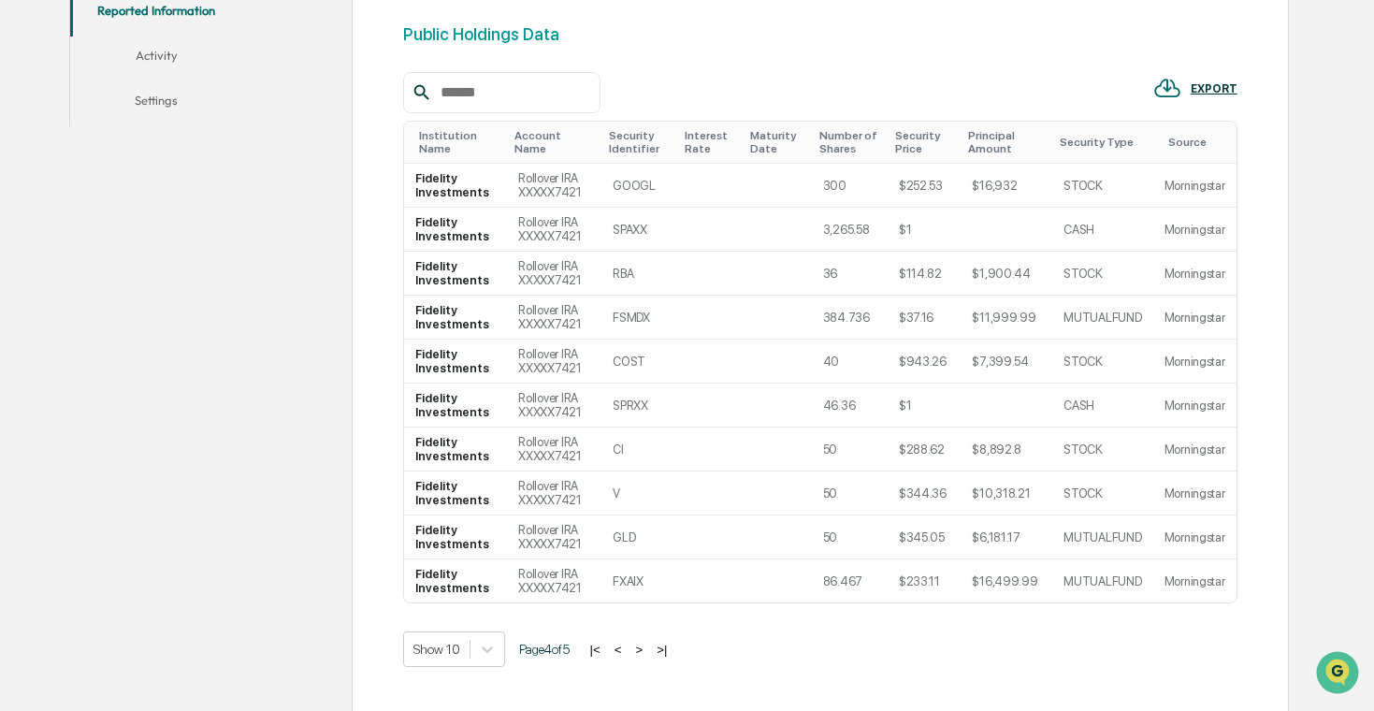
click at [648, 646] on button ">" at bounding box center [639, 650] width 19 height 16
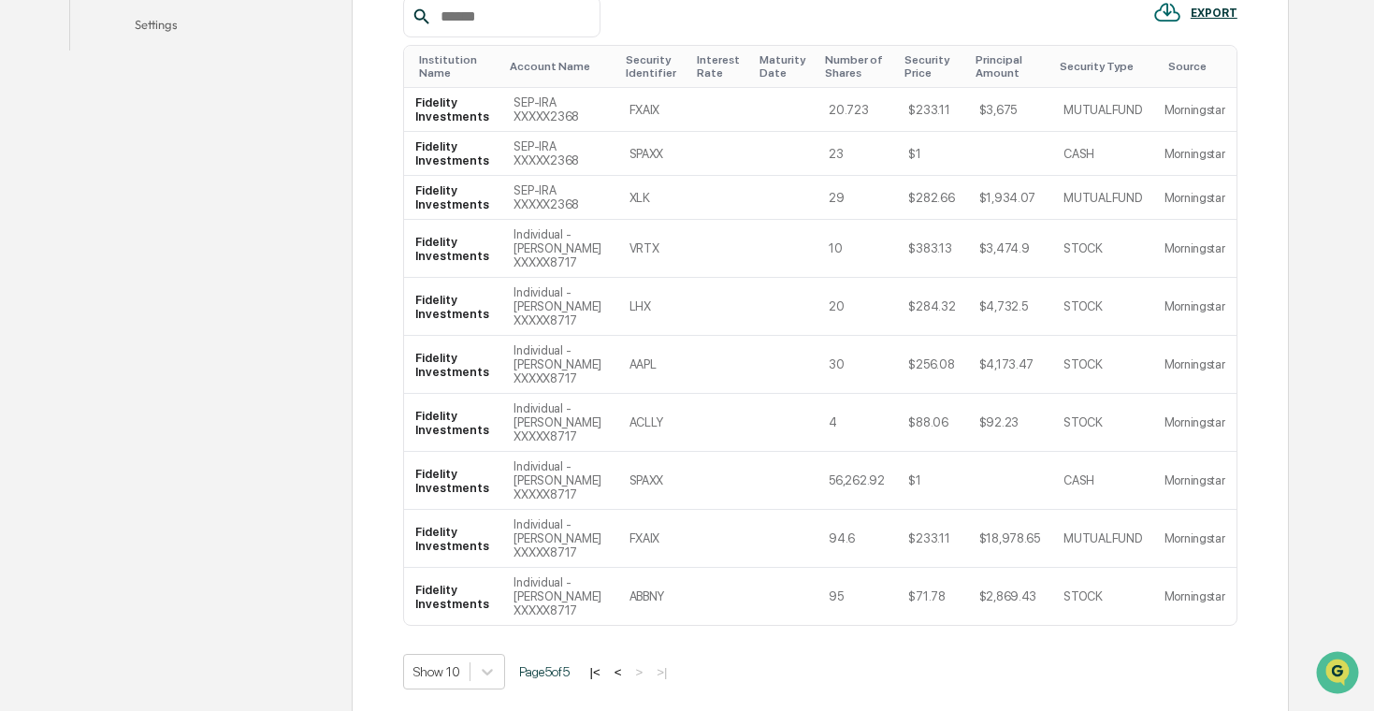
scroll to position [643, 0]
click at [628, 670] on button "<" at bounding box center [618, 671] width 19 height 16
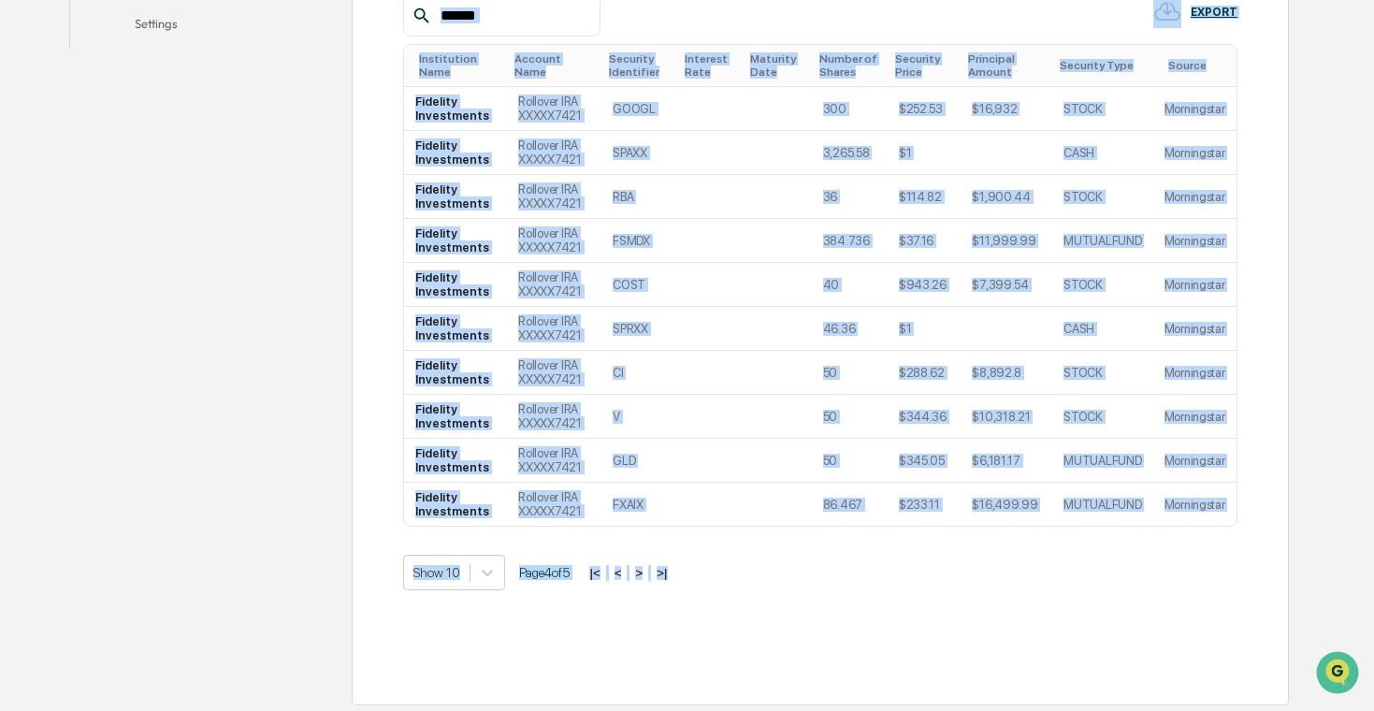
click at [636, 670] on div "Transactions (Public) Holdings (Public) Transactions (Private) Holdings (Privat…" at bounding box center [820, 222] width 834 height 904
click at [628, 575] on button "<" at bounding box center [618, 573] width 19 height 16
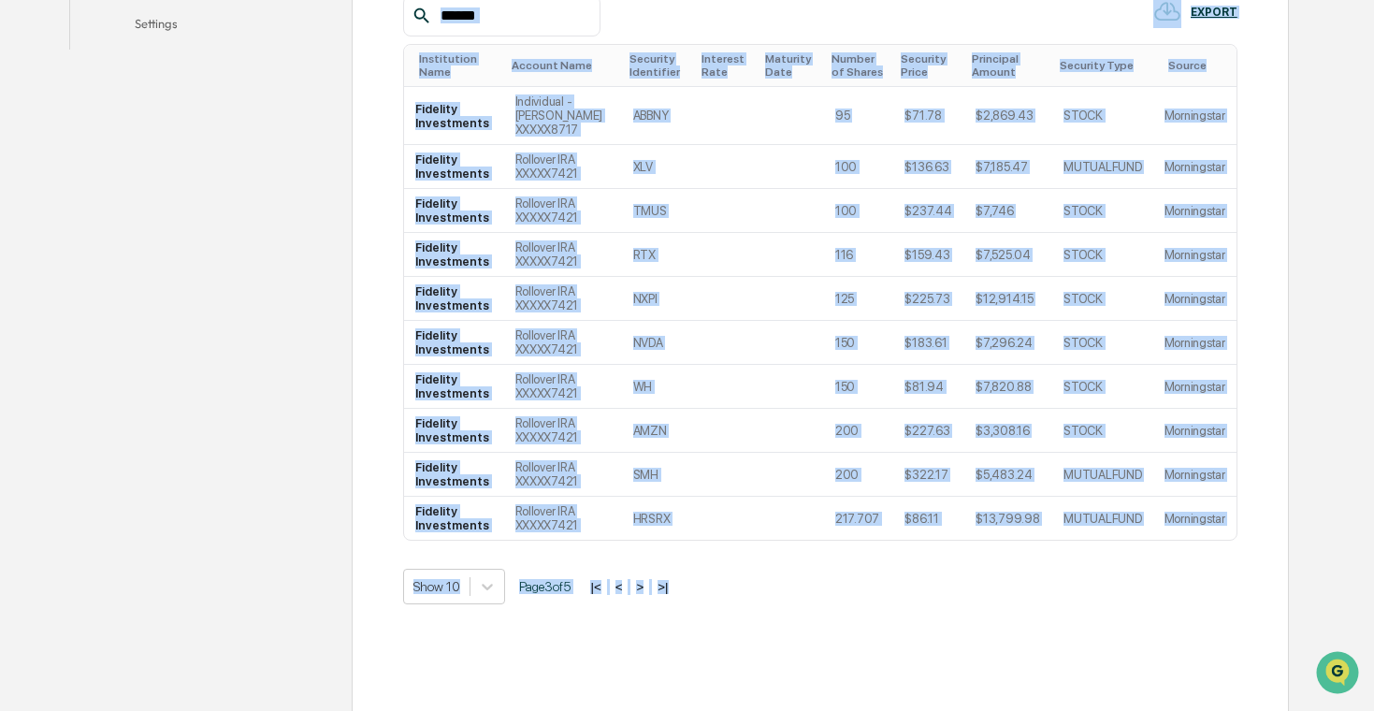
click at [629, 583] on button "<" at bounding box center [619, 587] width 19 height 16
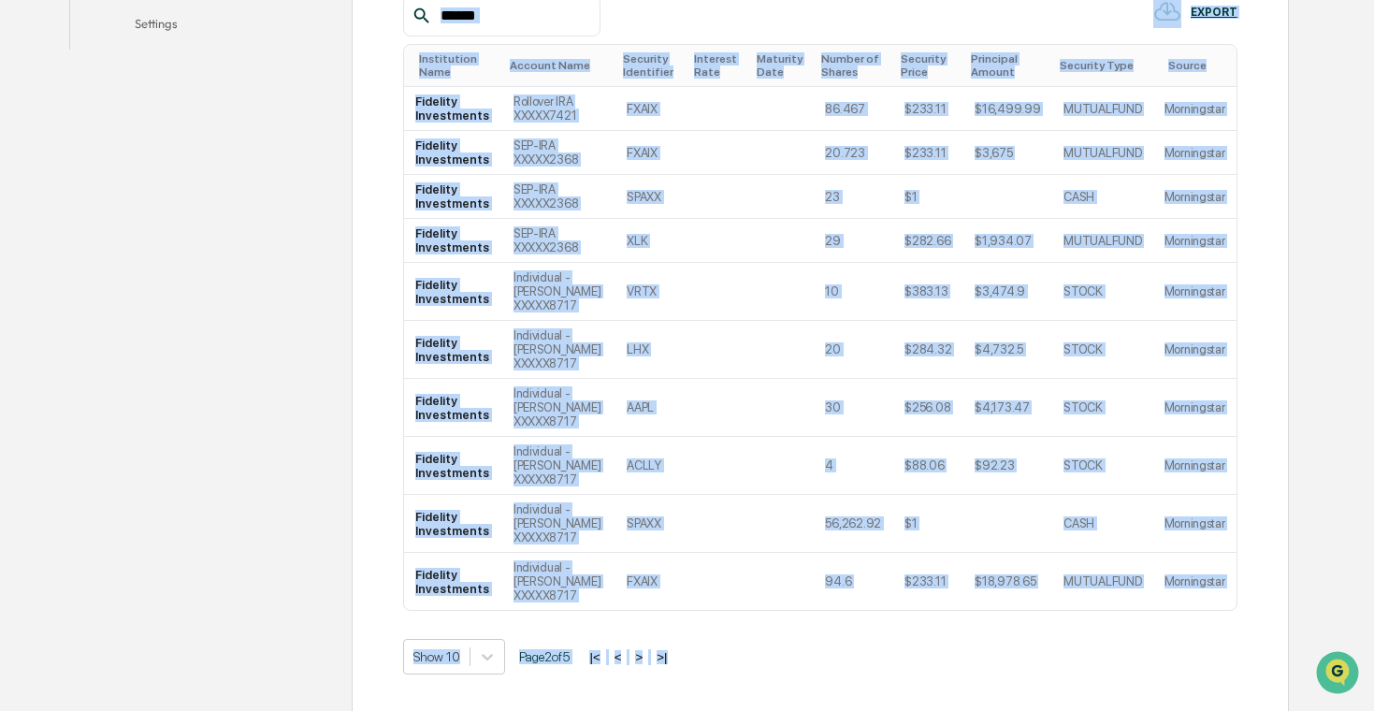
click at [628, 653] on button "<" at bounding box center [618, 657] width 19 height 16
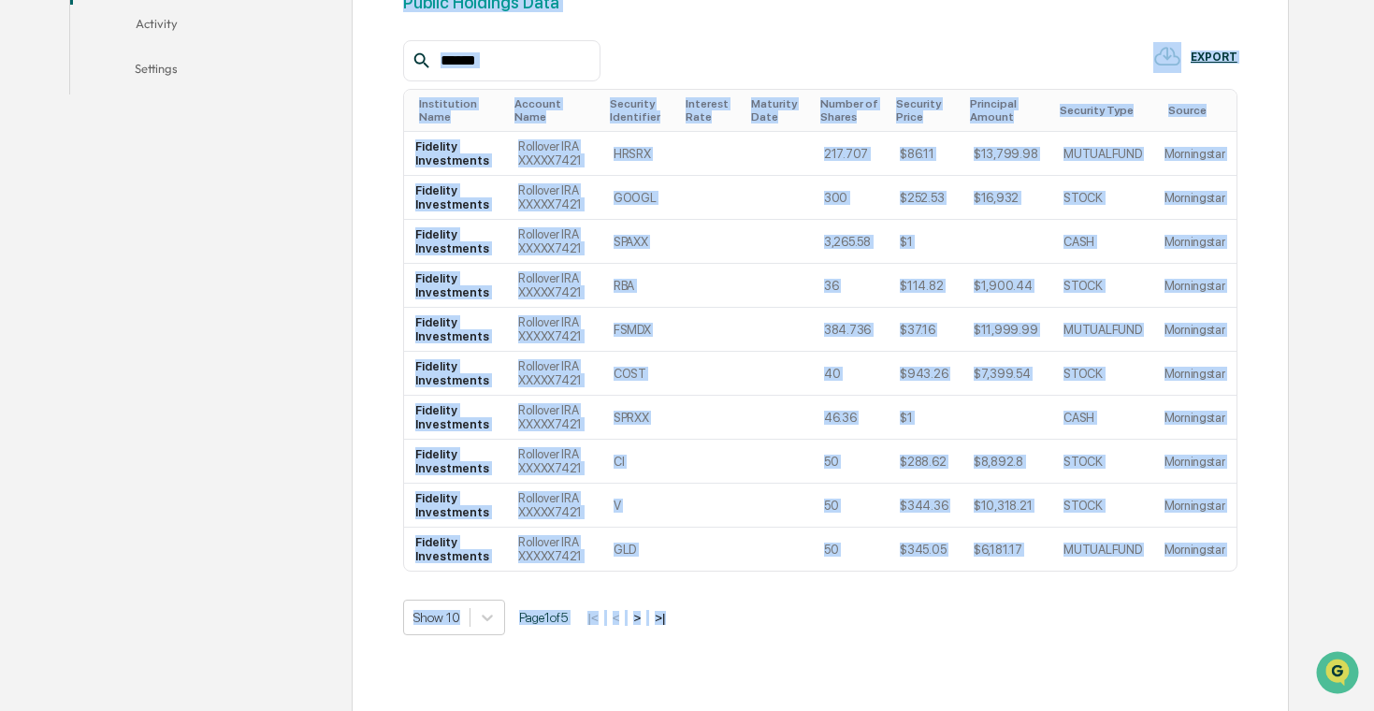
scroll to position [607, 0]
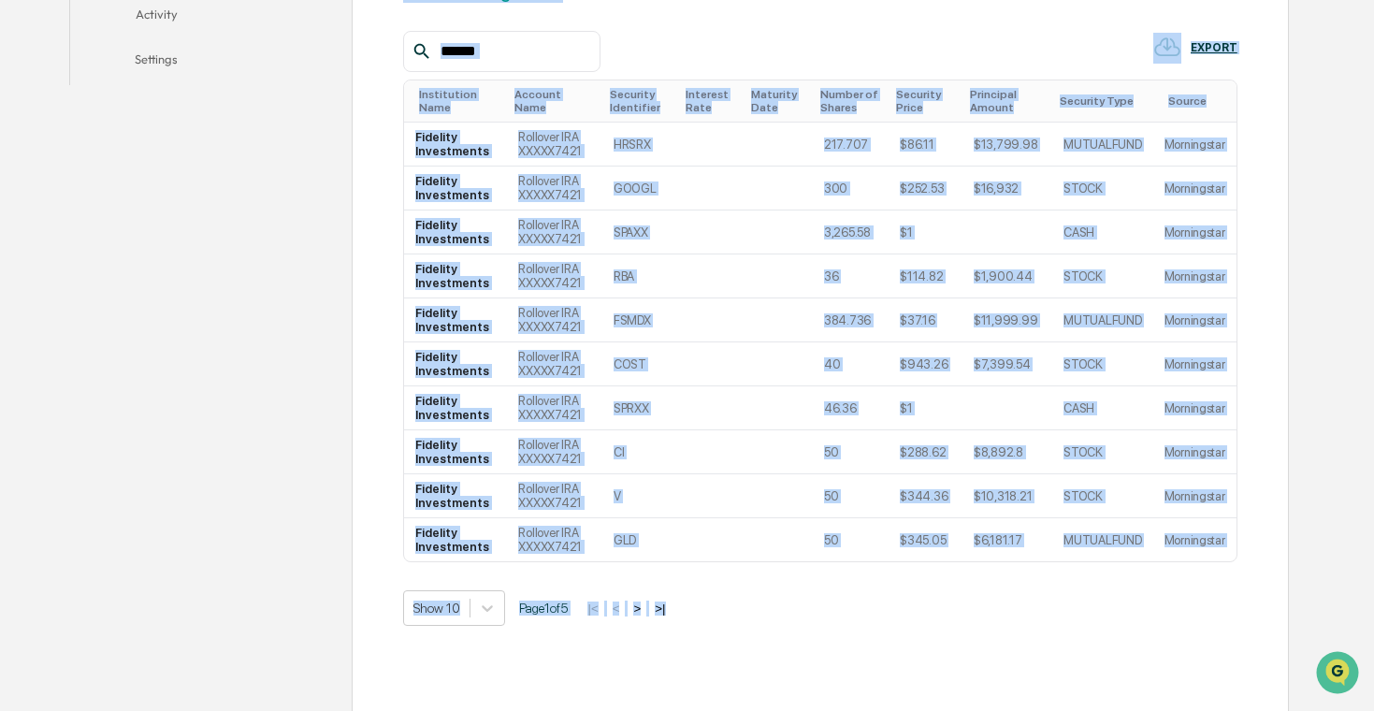
click at [646, 608] on button ">" at bounding box center [637, 609] width 19 height 16
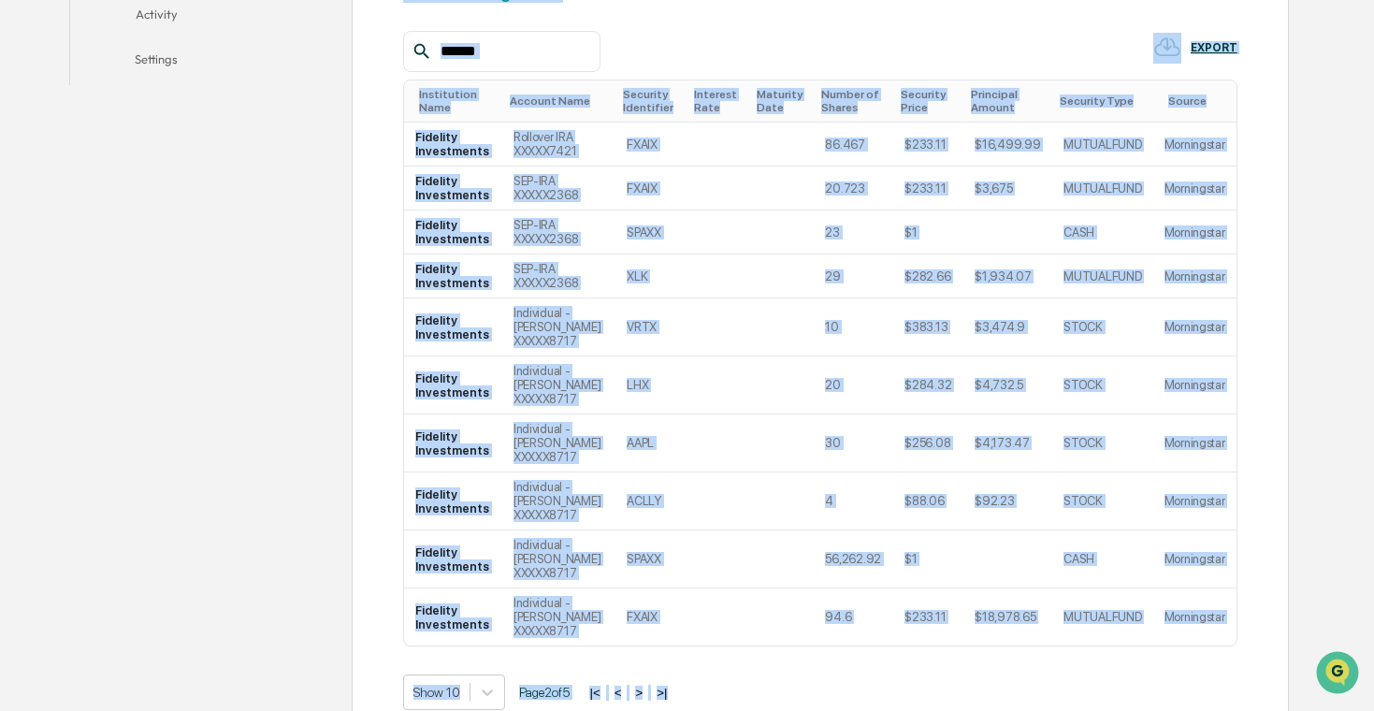
click at [648, 691] on button ">" at bounding box center [639, 693] width 19 height 16
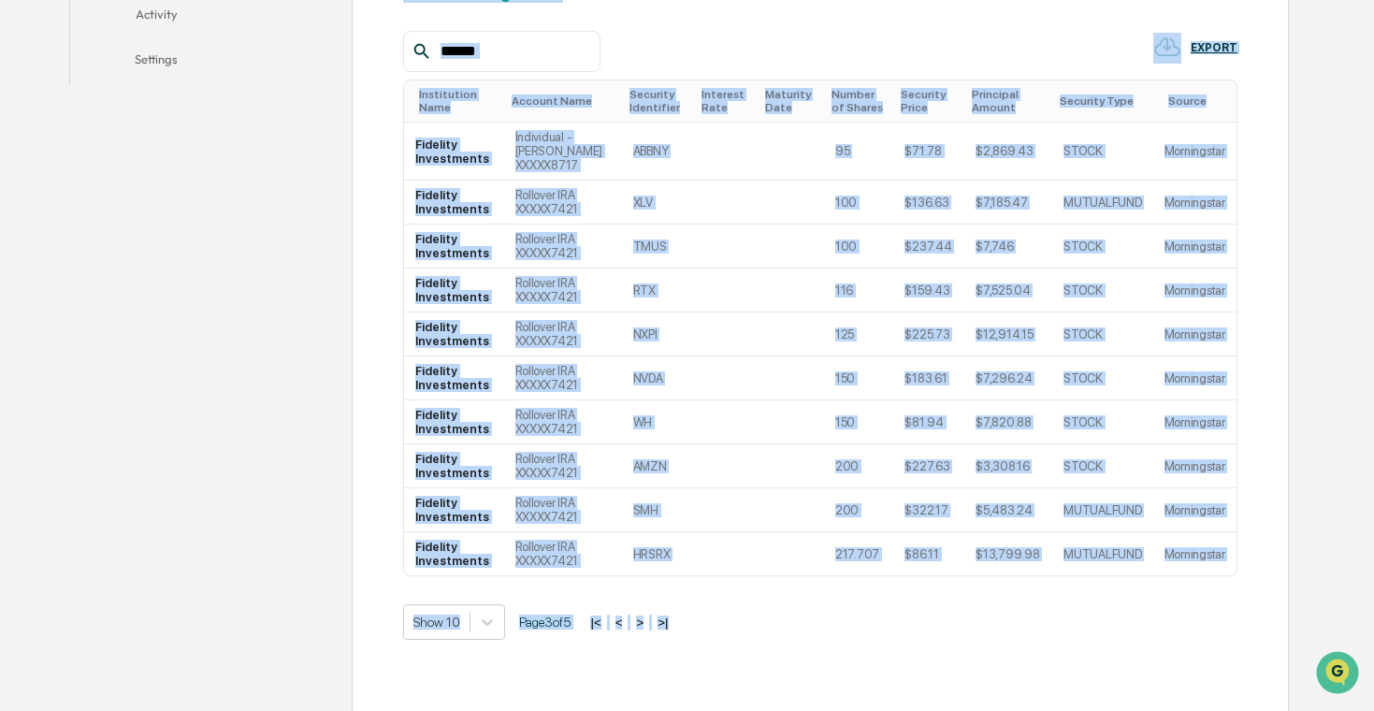
click at [649, 620] on button ">" at bounding box center [640, 623] width 19 height 16
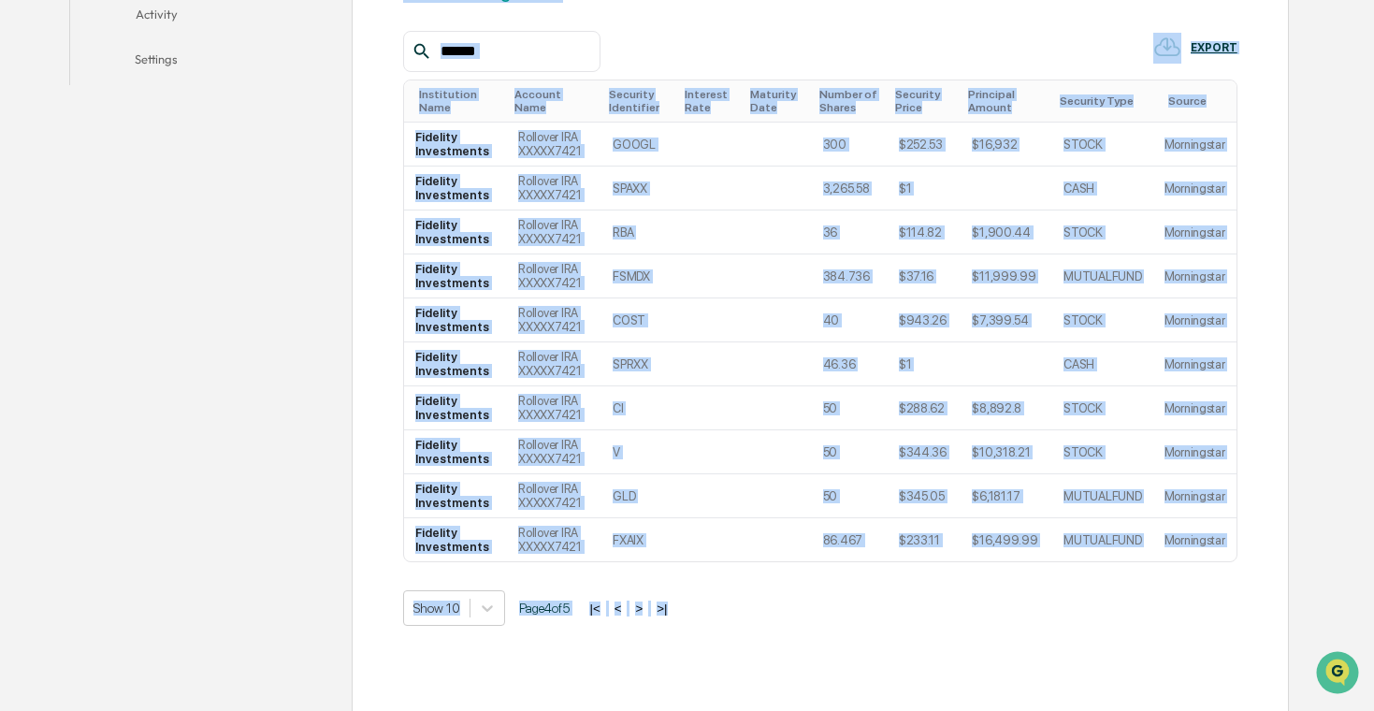
click at [648, 609] on button ">" at bounding box center [639, 609] width 19 height 16
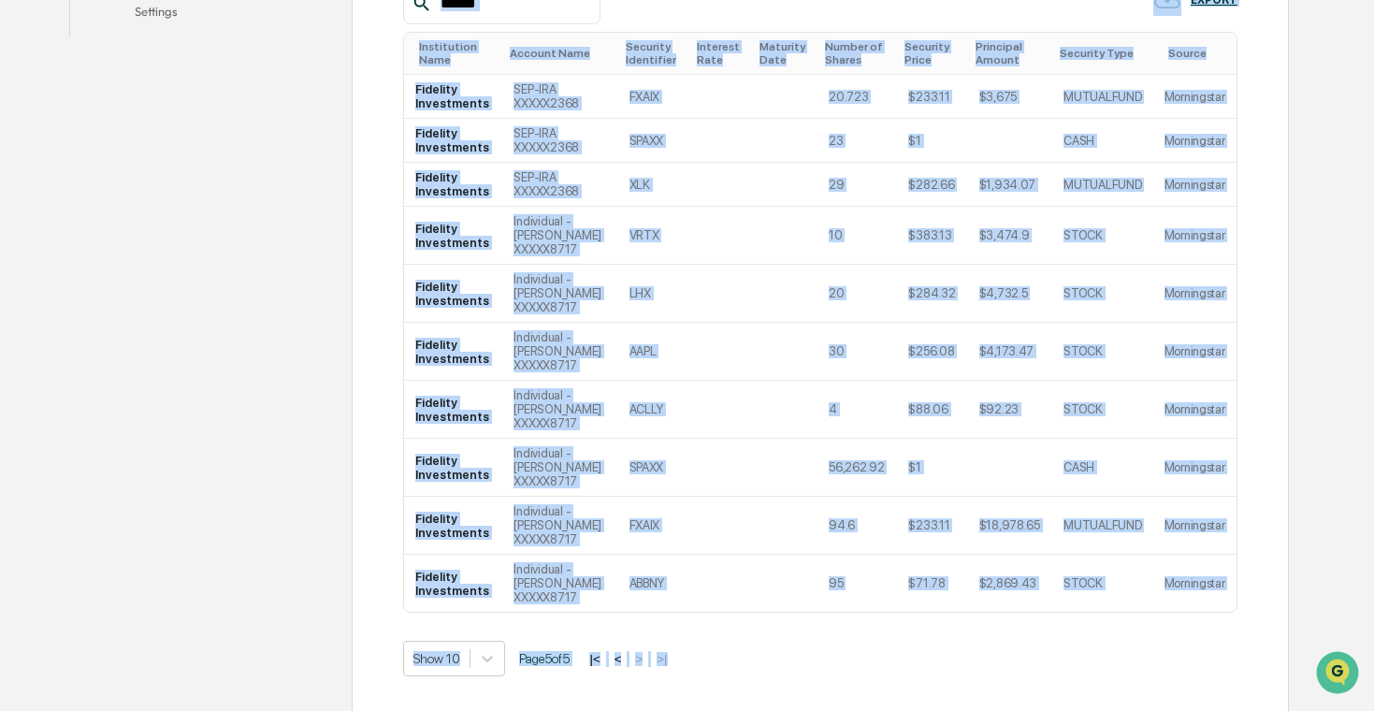
click at [628, 653] on button "<" at bounding box center [618, 659] width 19 height 16
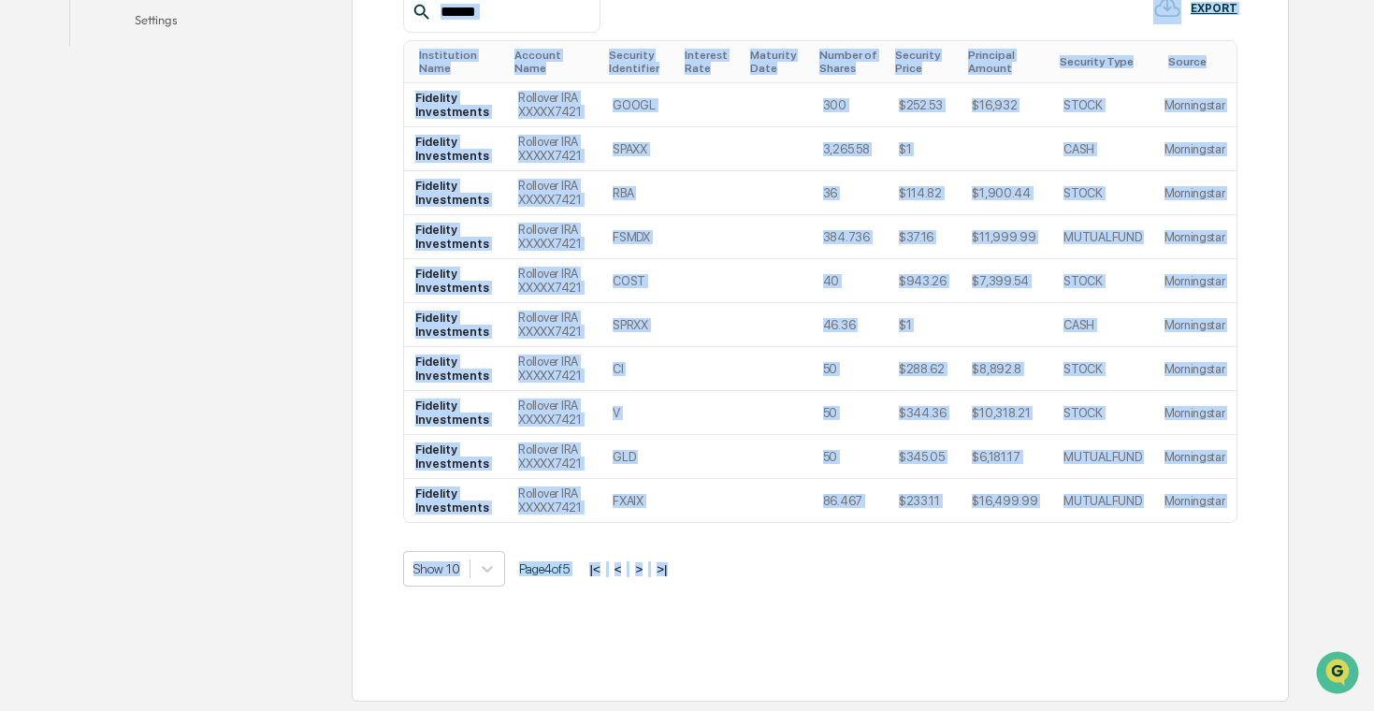
scroll to position [646, 0]
click at [635, 653] on div "Transactions (Public) Holdings (Public) Transactions (Private) Holdings (Privat…" at bounding box center [820, 219] width 834 height 904
click at [605, 572] on button "|<" at bounding box center [595, 570] width 22 height 16
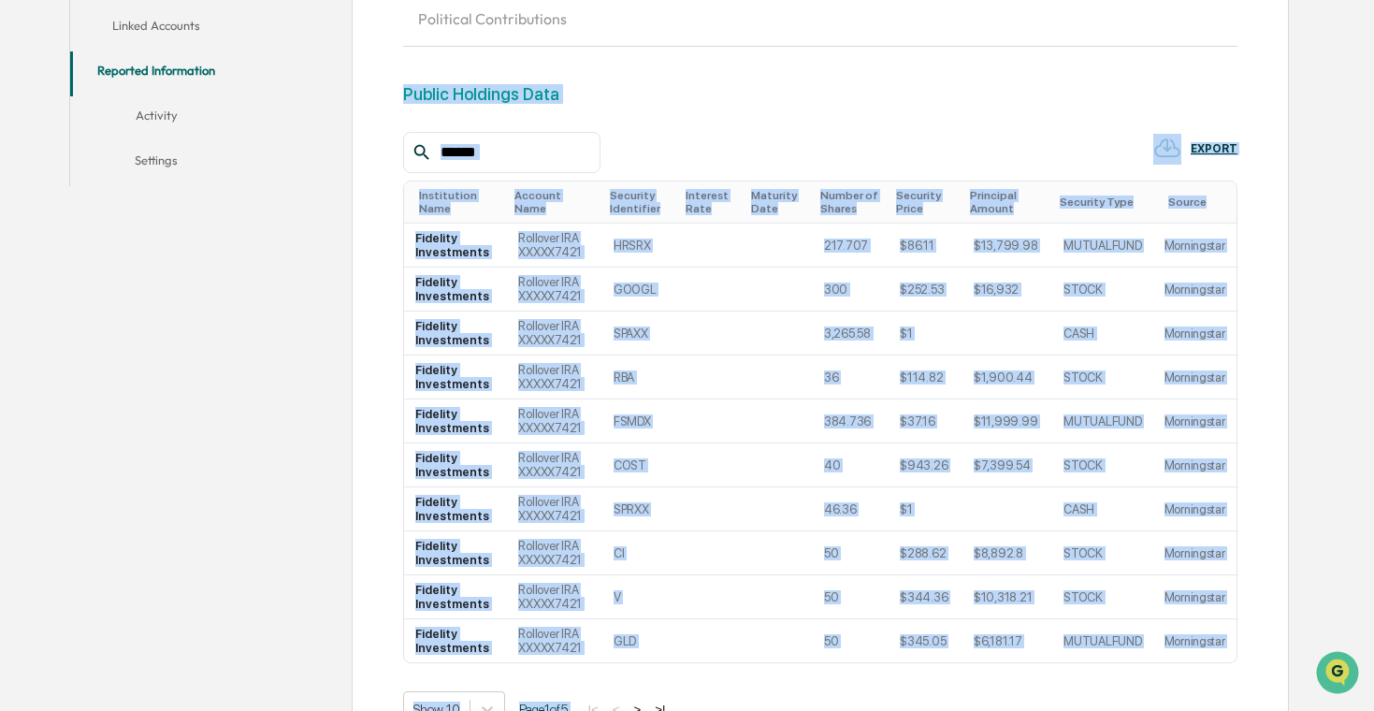
scroll to position [484, 0]
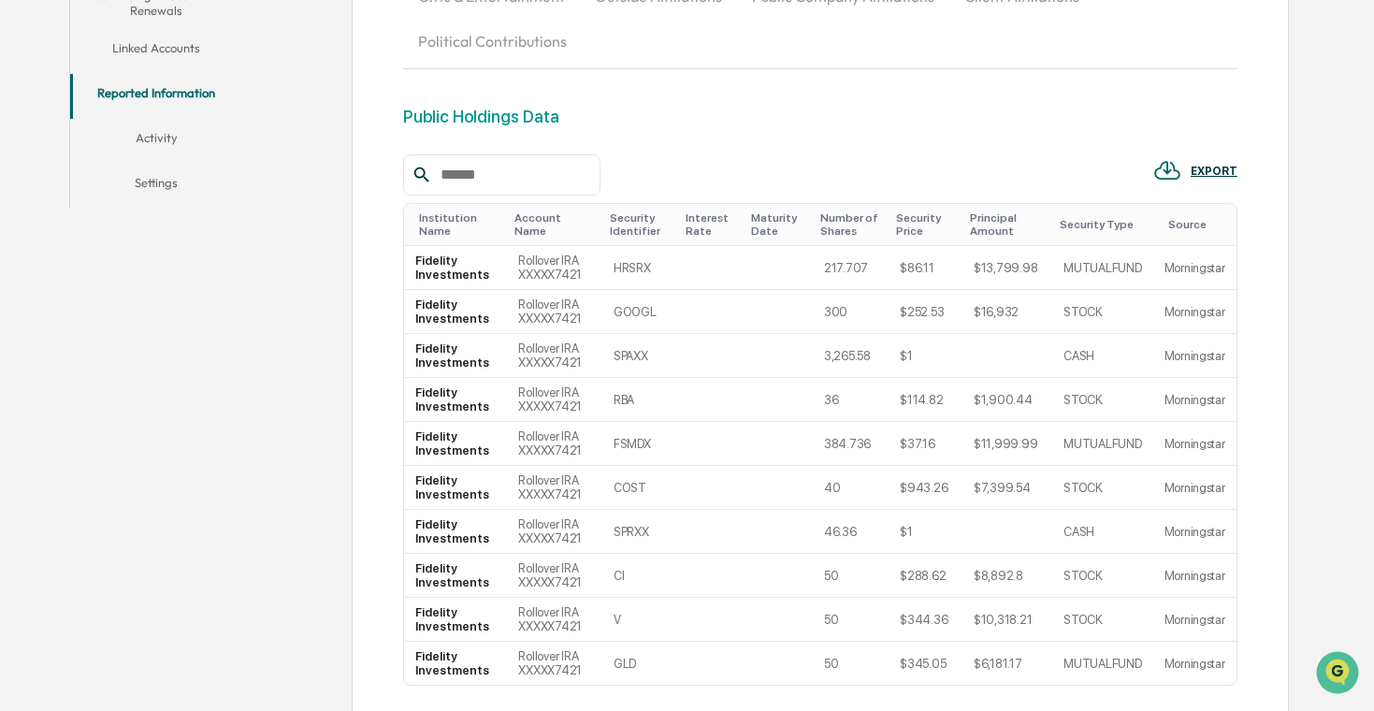
click at [364, 494] on div "Transactions (Public) Holdings (Public) Transactions (Private) Holdings (Privat…" at bounding box center [820, 380] width 937 height 966
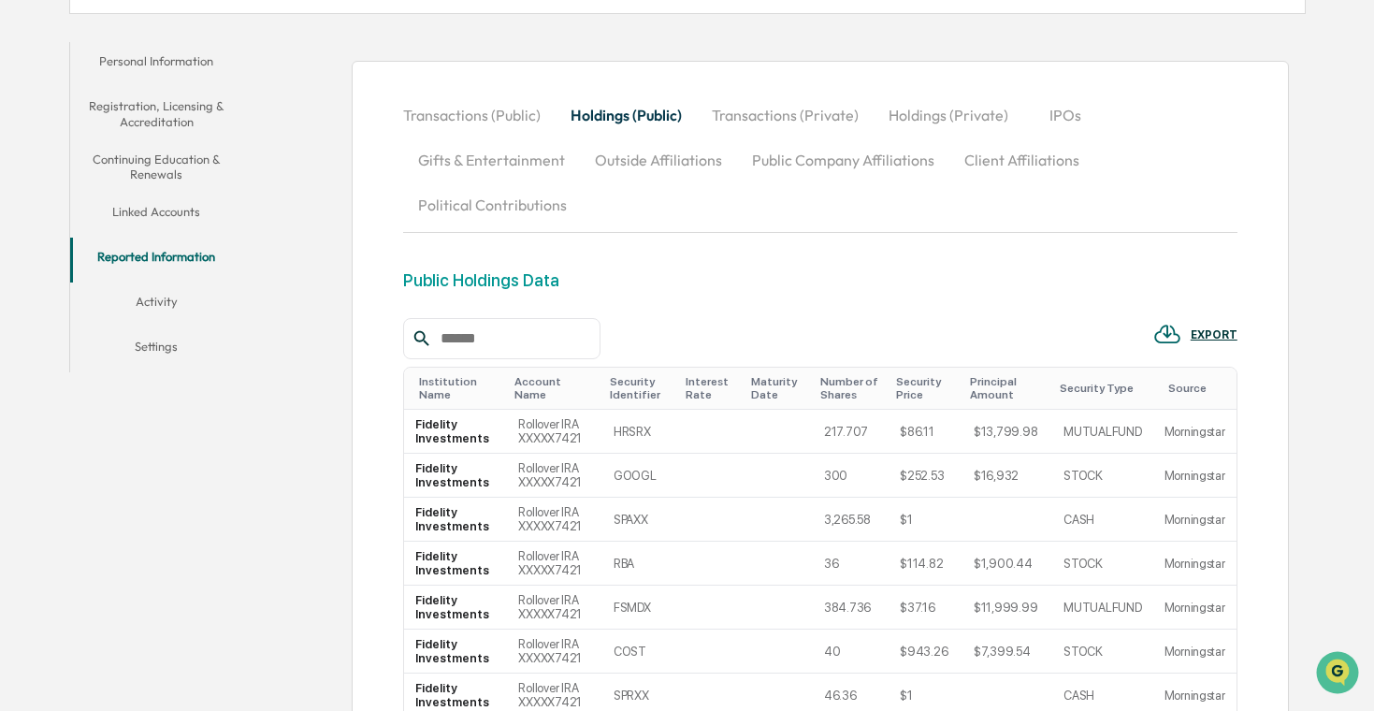
scroll to position [0, 0]
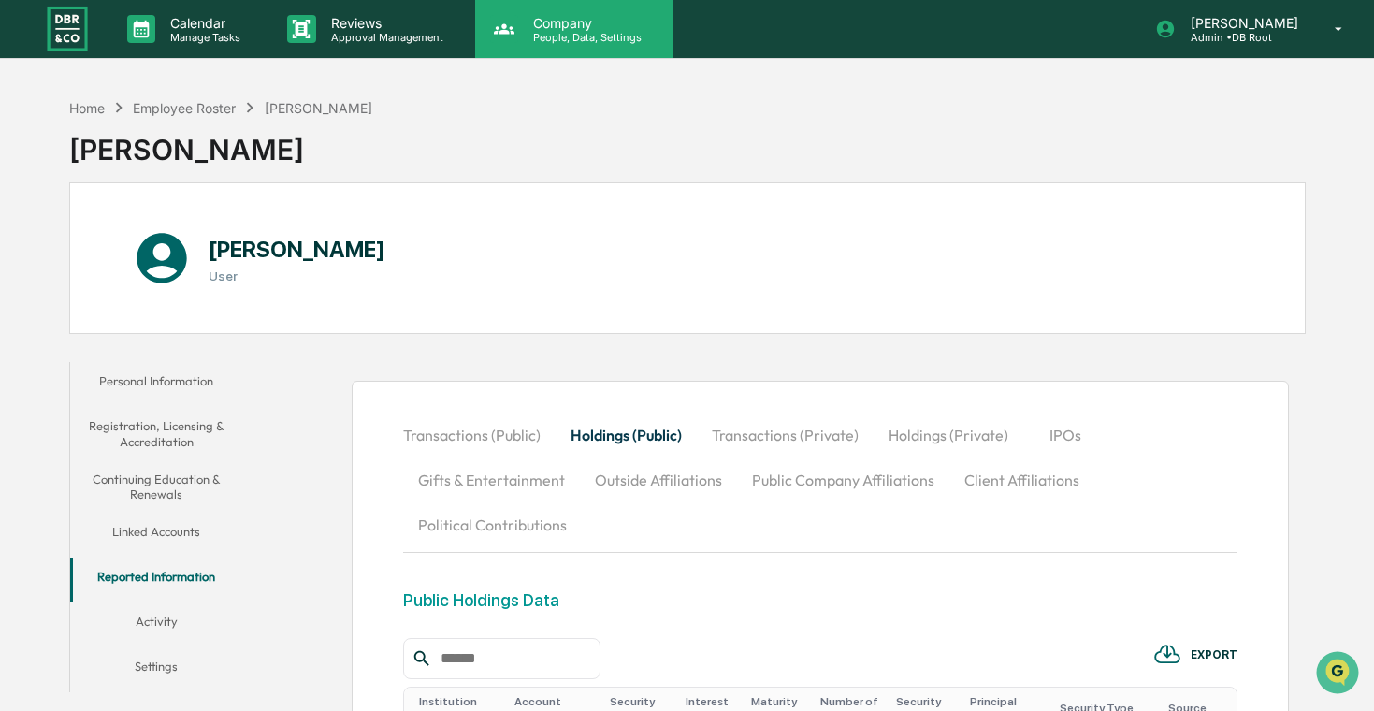
click at [574, 28] on p "Company" at bounding box center [584, 23] width 133 height 16
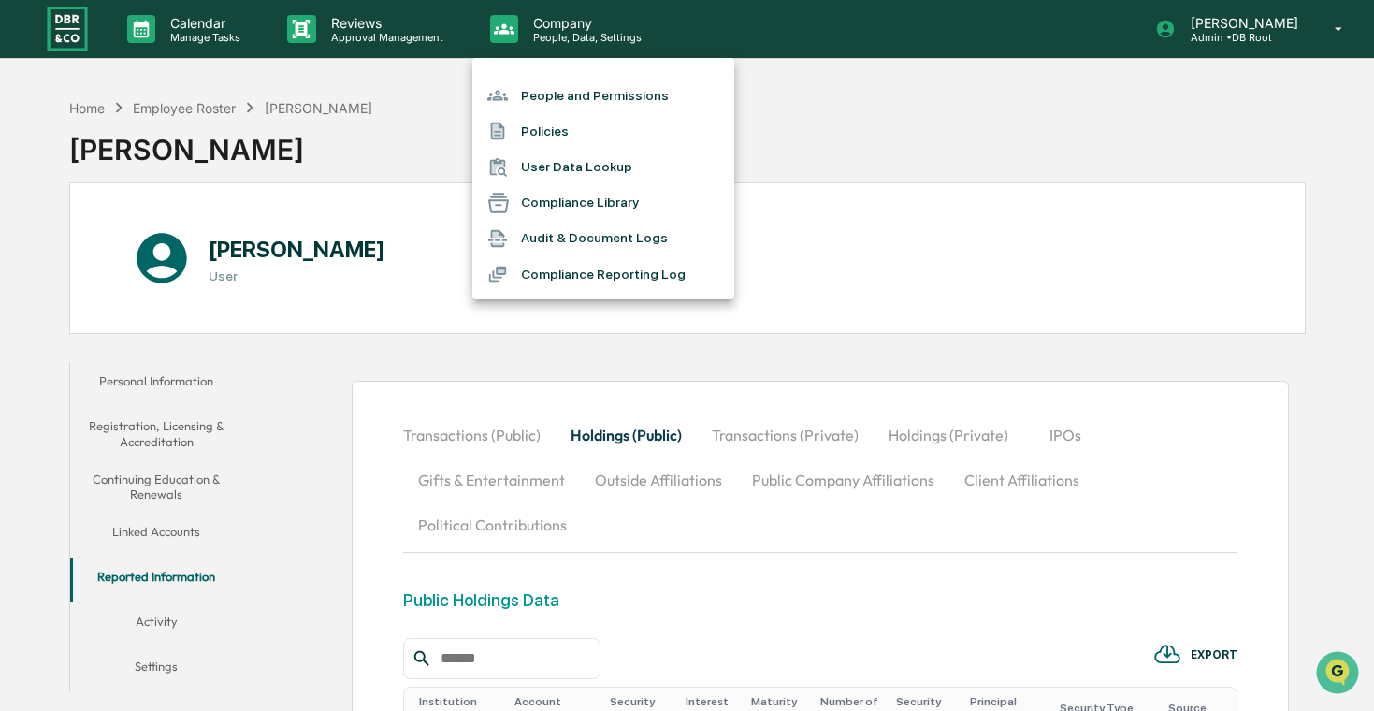
click at [457, 26] on div at bounding box center [687, 355] width 1374 height 711
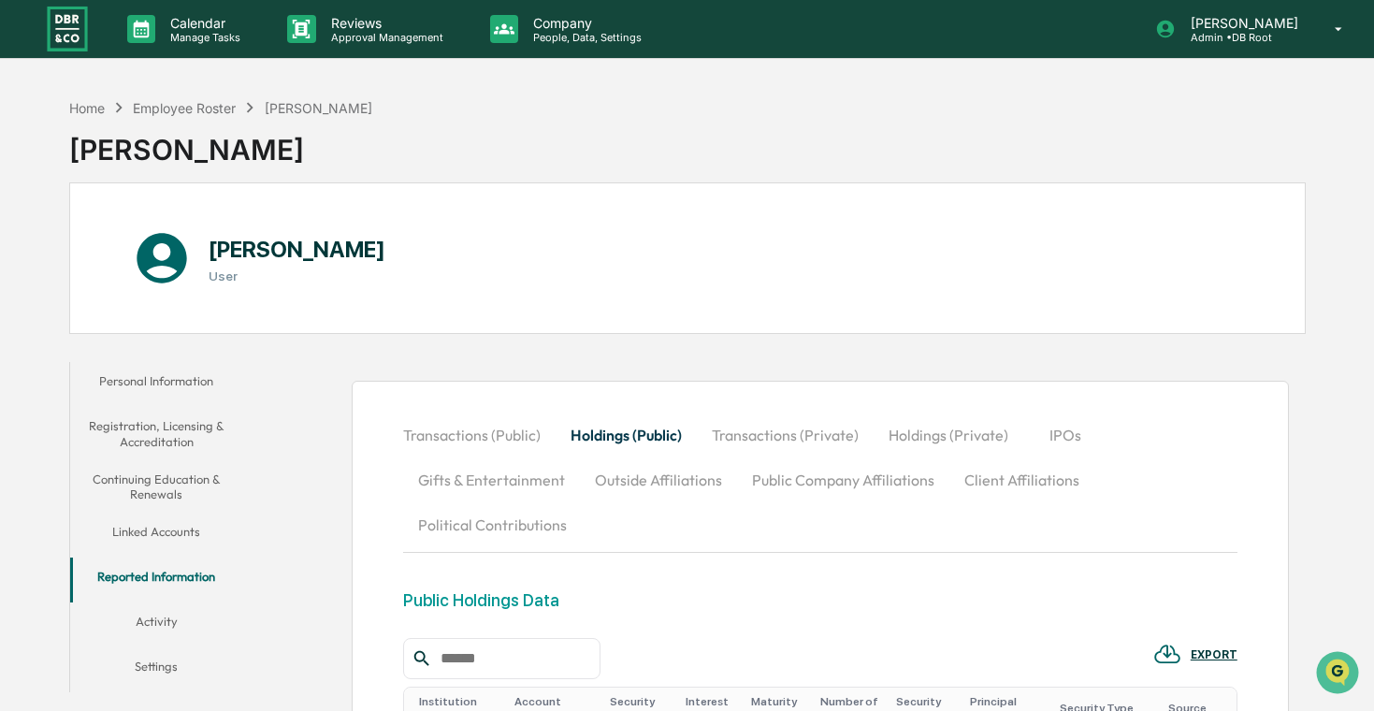
click at [432, 26] on p "Reviews" at bounding box center [384, 23] width 137 height 16
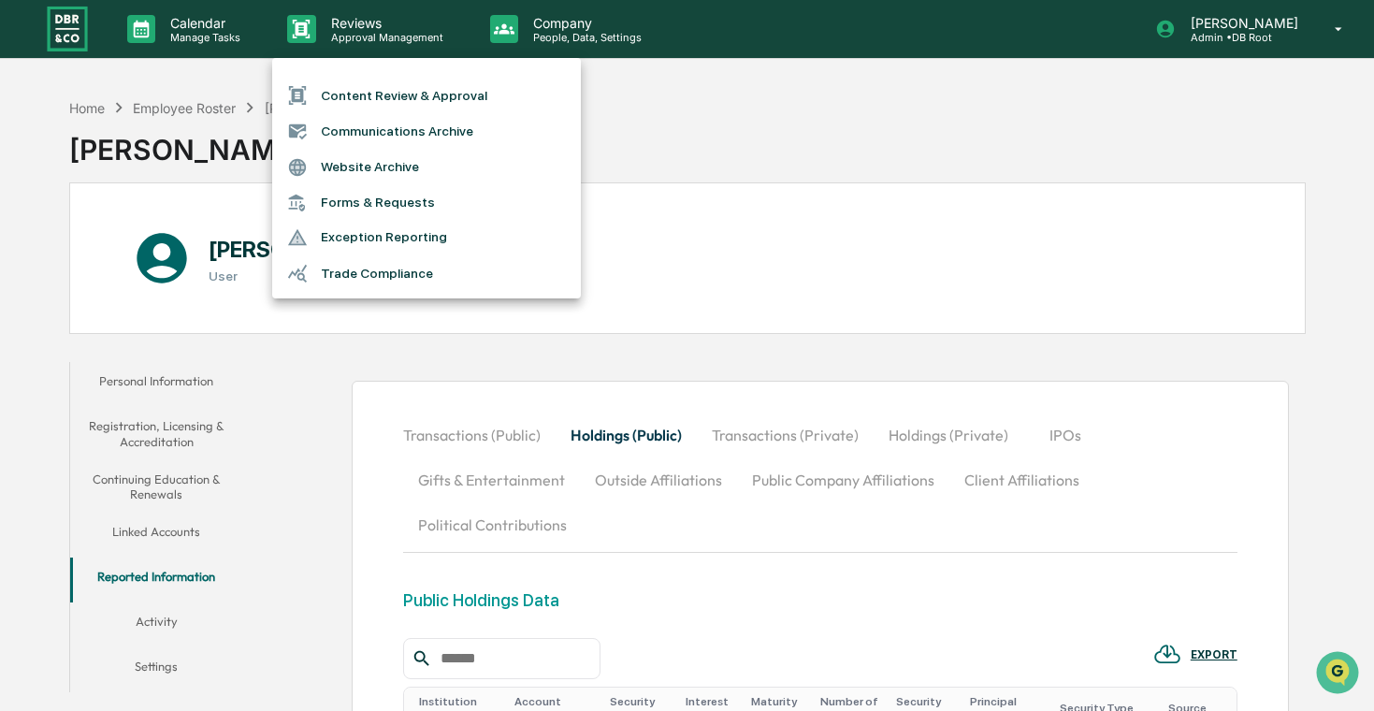
click at [732, 151] on div at bounding box center [687, 355] width 1374 height 711
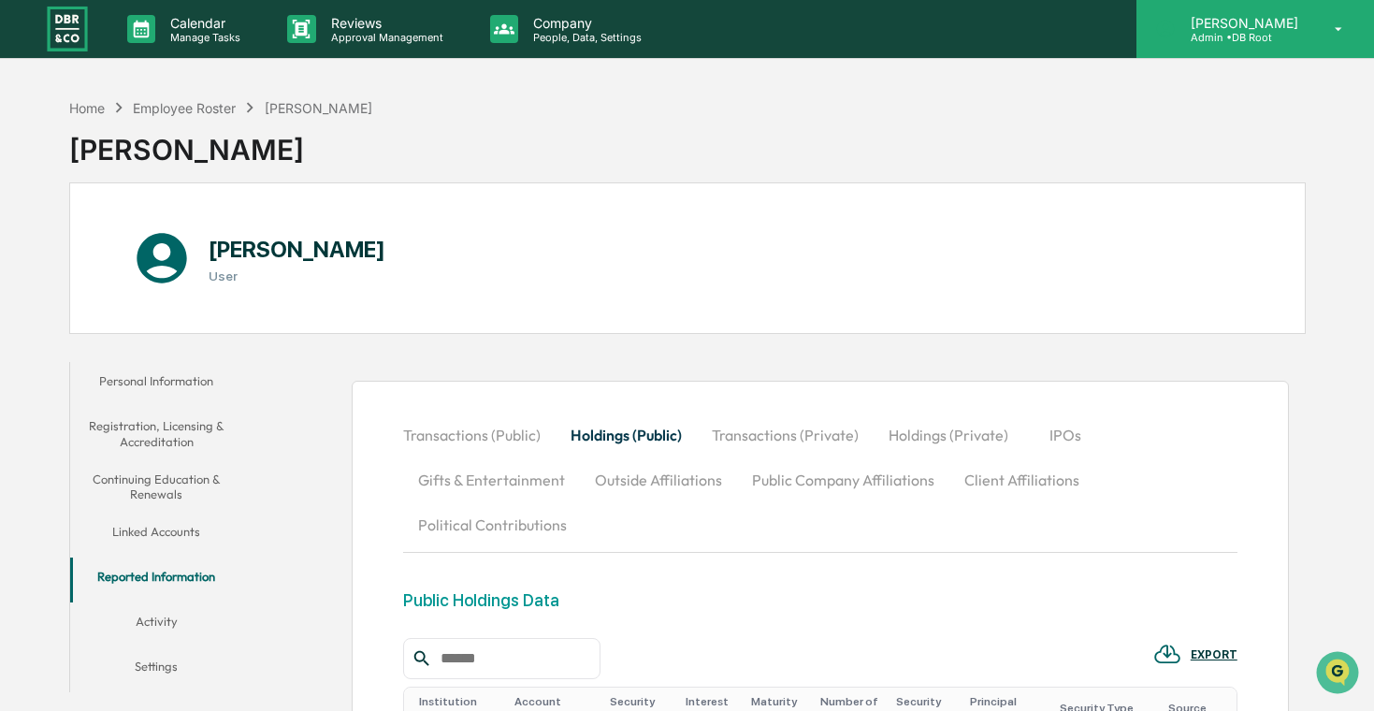
click at [1288, 27] on p "[PERSON_NAME]" at bounding box center [1242, 23] width 132 height 16
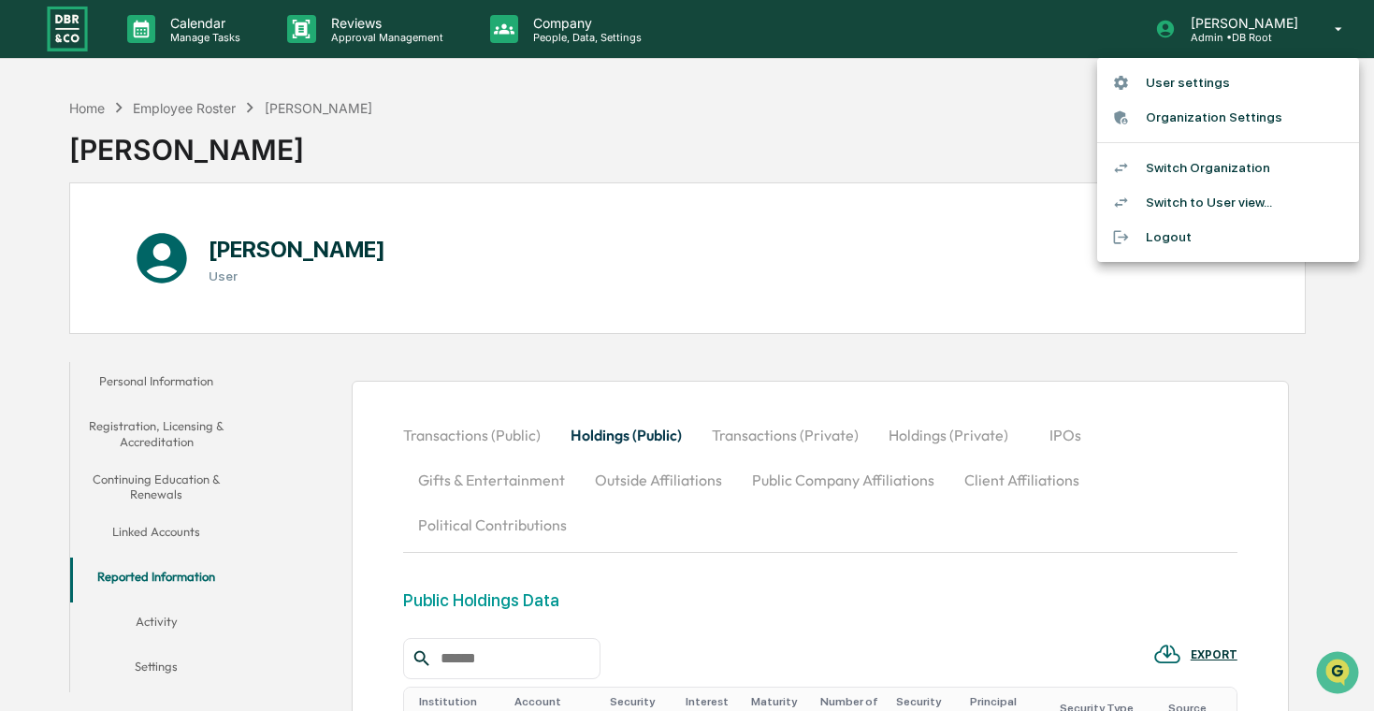
click at [1200, 174] on li "Switch Organization" at bounding box center [1228, 168] width 262 height 35
